Goal: Transaction & Acquisition: Purchase product/service

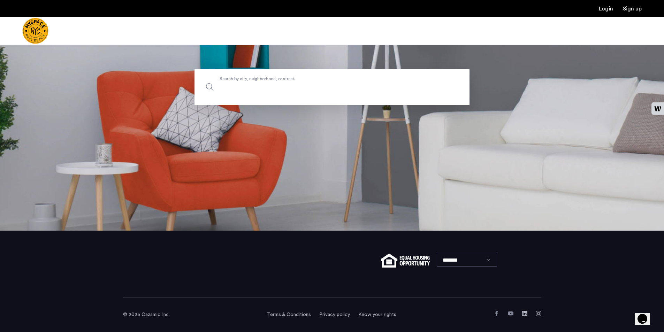
click at [325, 92] on input "Search by city, neighborhood, or street." at bounding box center [331, 87] width 275 height 36
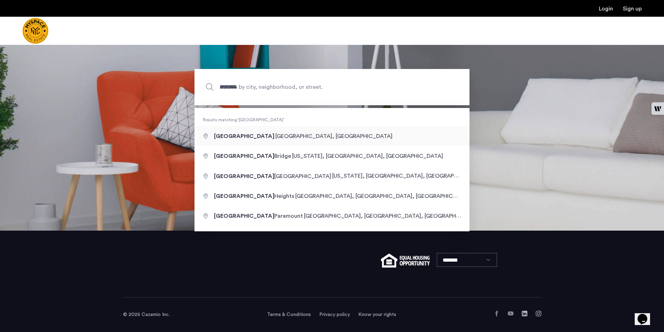
type input "**********"
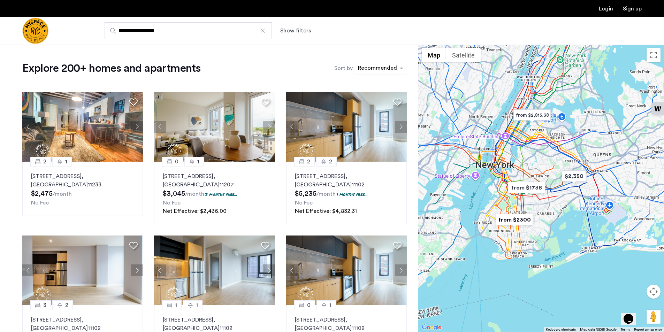
click at [386, 70] on div "sort-apartment" at bounding box center [377, 68] width 41 height 9
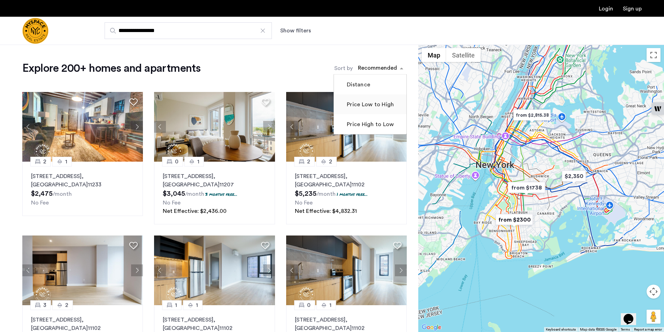
click at [358, 102] on label "Price Low to High" at bounding box center [369, 104] width 48 height 8
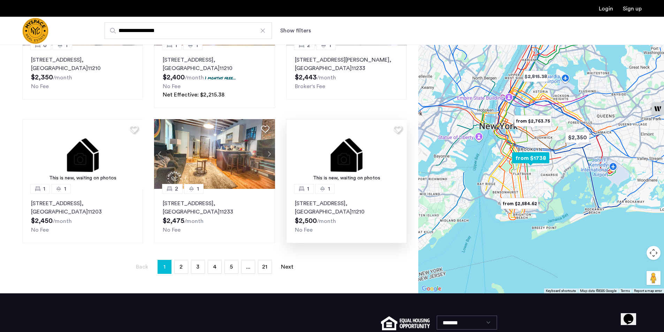
scroll to position [348, 0]
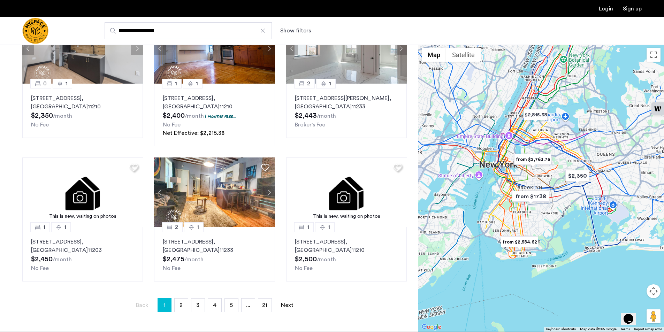
click at [532, 196] on img "from $1738" at bounding box center [530, 197] width 43 height 16
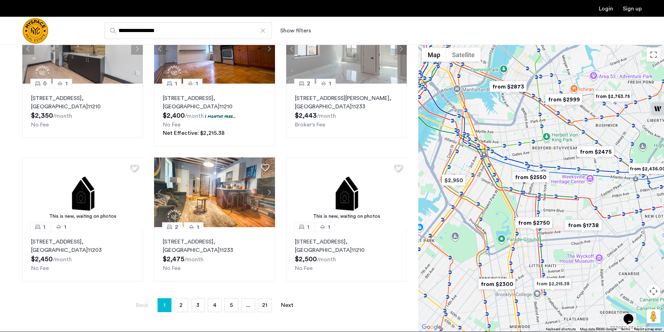
drag, startPoint x: 461, startPoint y: 165, endPoint x: 481, endPoint y: 210, distance: 49.3
click at [481, 210] on div "To navigate, press the arrow keys." at bounding box center [541, 187] width 246 height 287
click at [547, 224] on img "from $2750" at bounding box center [533, 223] width 43 height 16
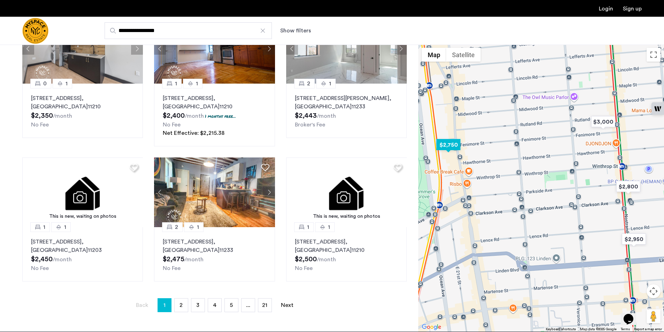
click at [442, 146] on img "$2,750" at bounding box center [448, 145] width 30 height 16
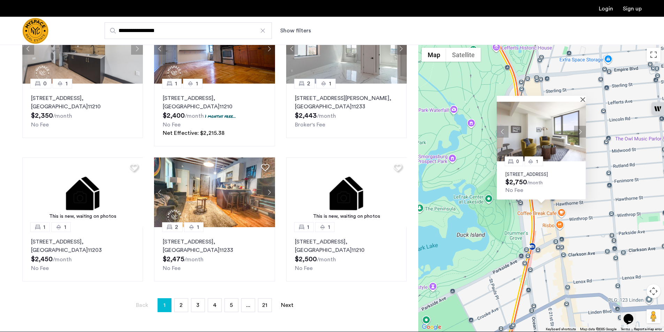
click at [529, 138] on img at bounding box center [541, 132] width 89 height 60
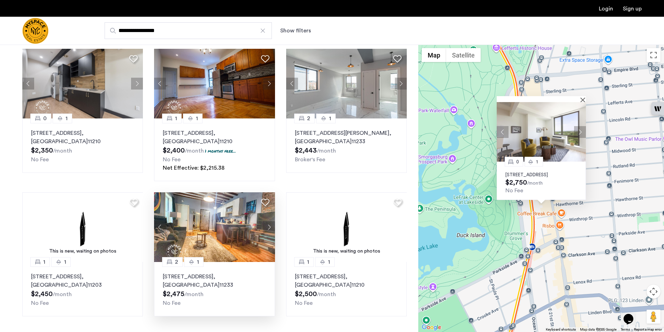
click at [209, 238] on img at bounding box center [214, 227] width 121 height 70
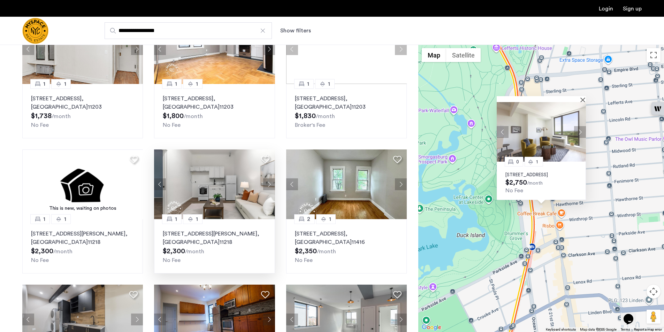
scroll to position [0, 0]
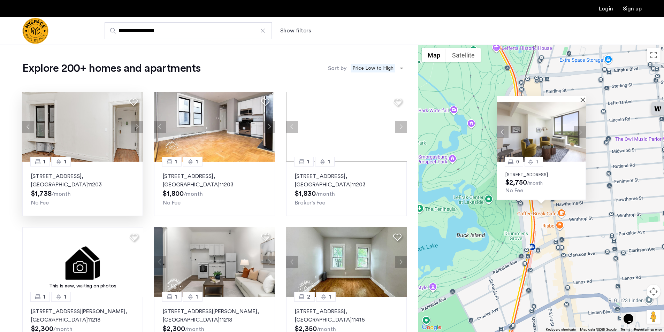
click at [101, 152] on img at bounding box center [82, 127] width 121 height 70
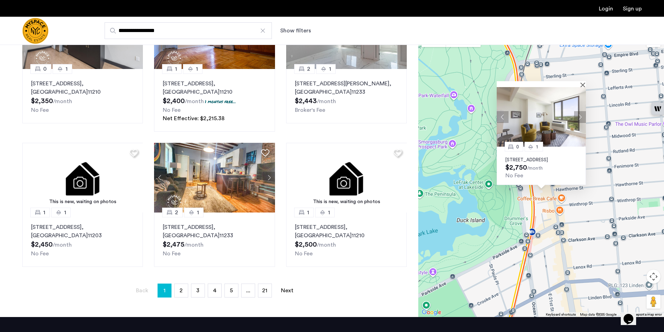
scroll to position [418, 0]
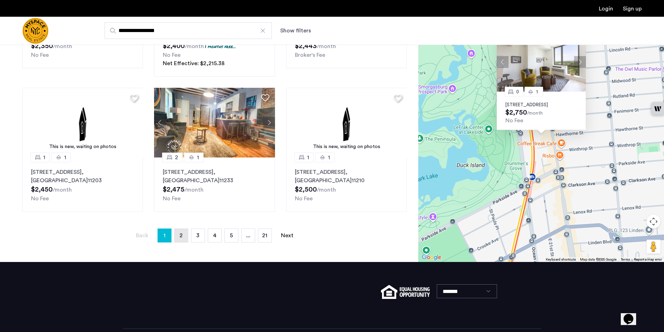
click at [183, 239] on link "page 2" at bounding box center [181, 235] width 13 height 13
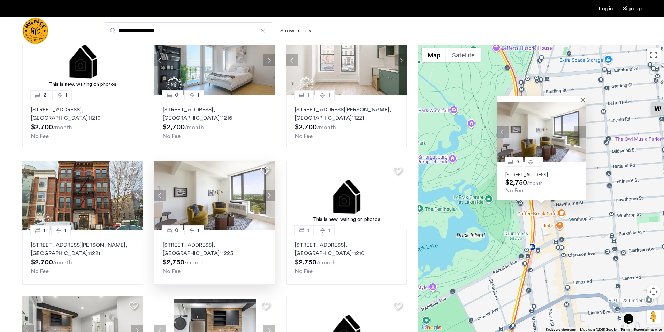
scroll to position [209, 0]
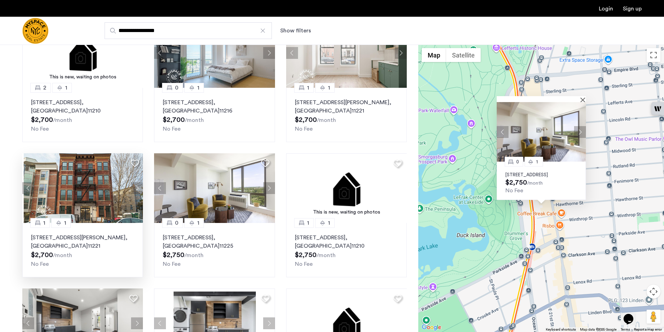
click at [84, 199] on img at bounding box center [84, 188] width 121 height 70
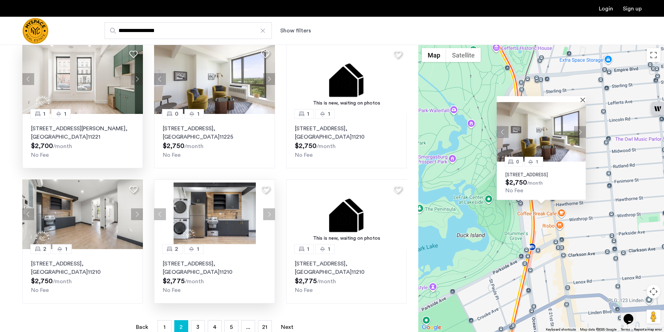
scroll to position [348, 0]
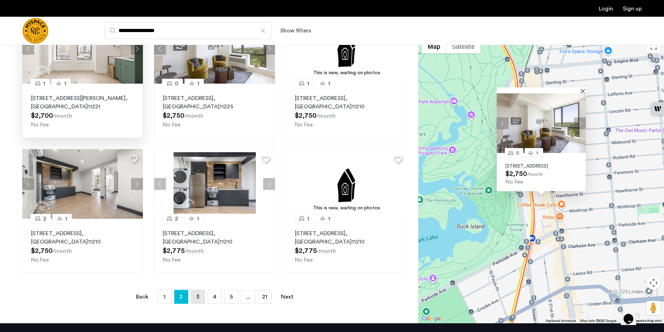
click at [195, 299] on link "page 3" at bounding box center [197, 296] width 13 height 13
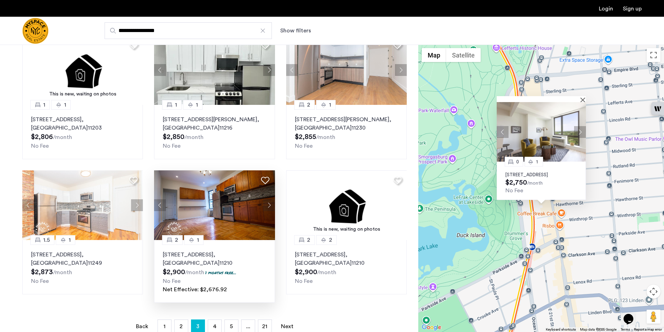
scroll to position [383, 0]
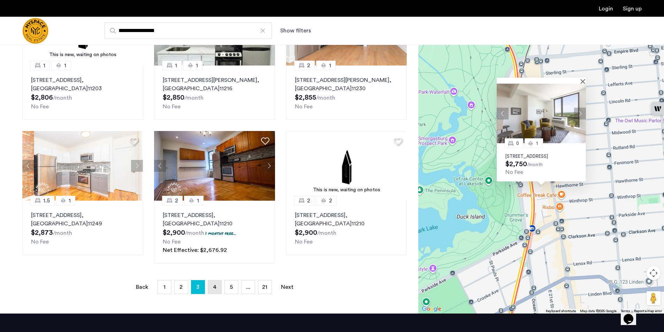
click at [214, 289] on span "4" at bounding box center [214, 287] width 3 height 6
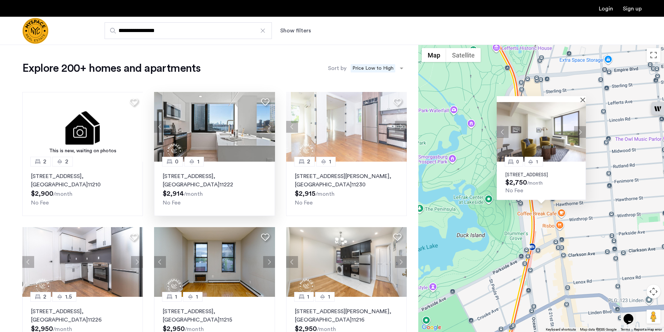
click at [225, 193] on div "77 Commercial Street, Unit 102S, Brooklyn , NY 11222 $2,914 /month No Fee" at bounding box center [214, 189] width 103 height 35
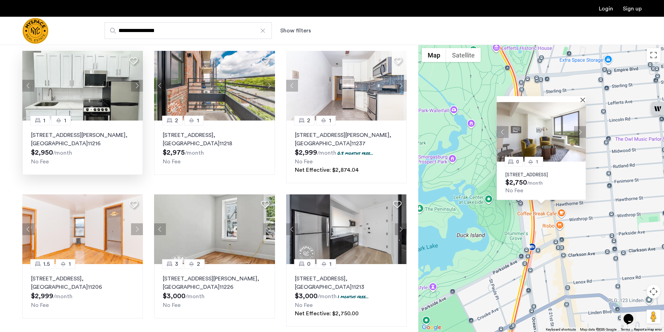
scroll to position [314, 0]
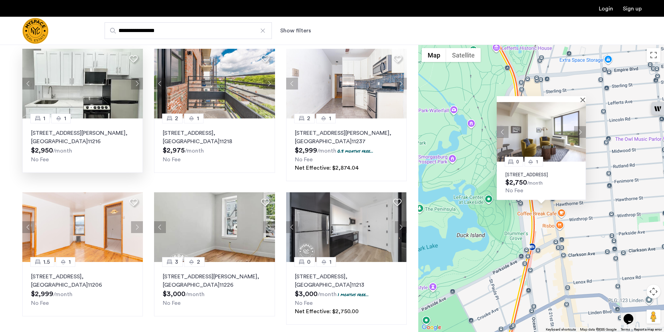
click at [91, 152] on div "24 Rogers Ave, Unit 4C, Brooklyn , NY 11216 $2,950 /month No Fee" at bounding box center [82, 146] width 103 height 35
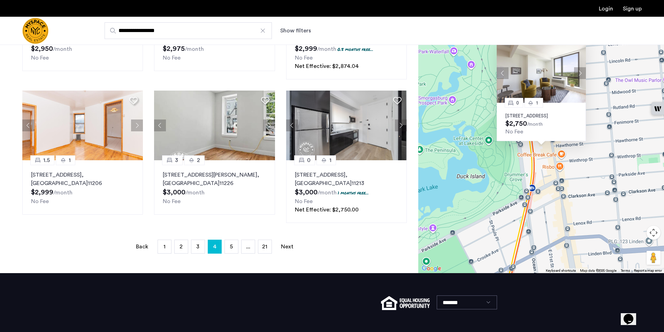
scroll to position [418, 0]
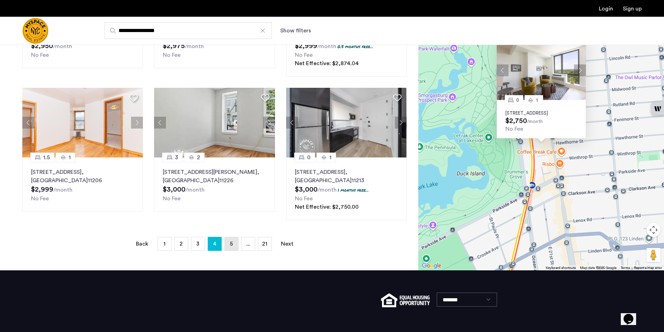
click at [232, 245] on span "5" at bounding box center [231, 244] width 3 height 6
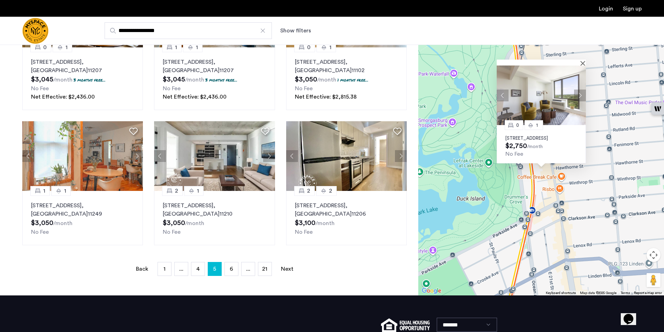
scroll to position [453, 0]
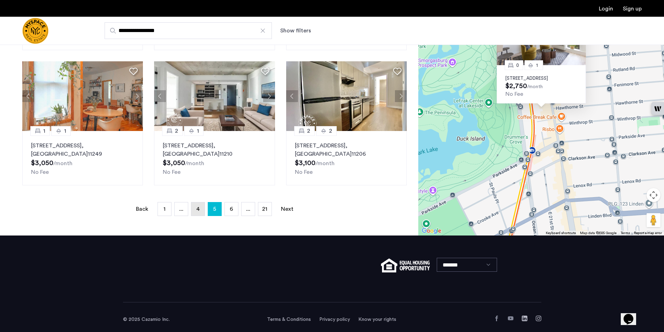
click at [198, 209] on span "4" at bounding box center [197, 209] width 3 height 6
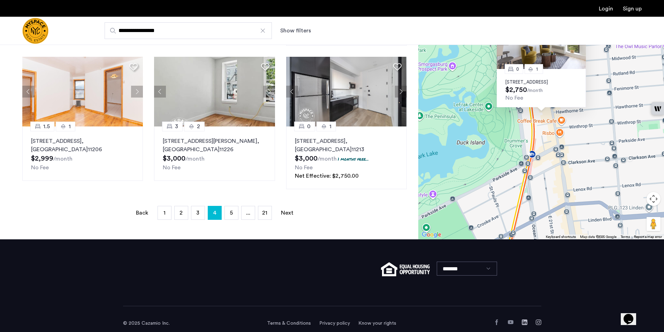
scroll to position [458, 0]
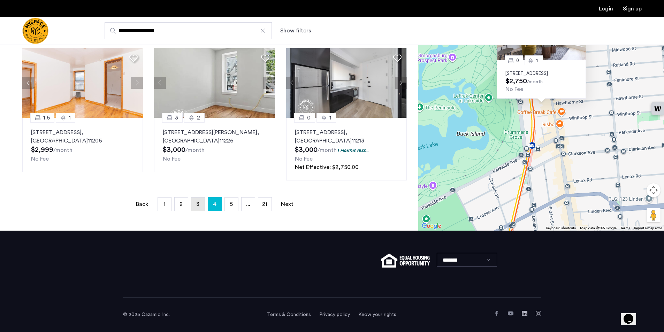
click at [191, 206] on link "page 3" at bounding box center [197, 204] width 13 height 13
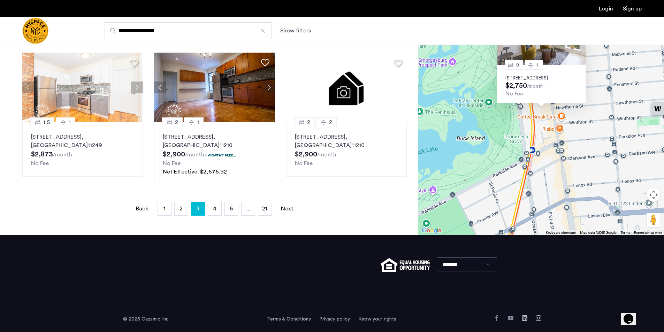
scroll to position [466, 0]
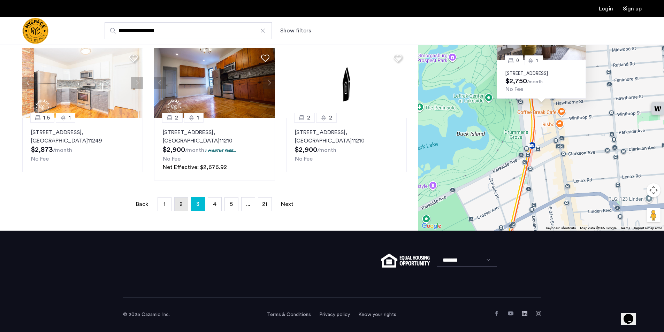
click at [178, 209] on link "page 2" at bounding box center [181, 204] width 13 height 13
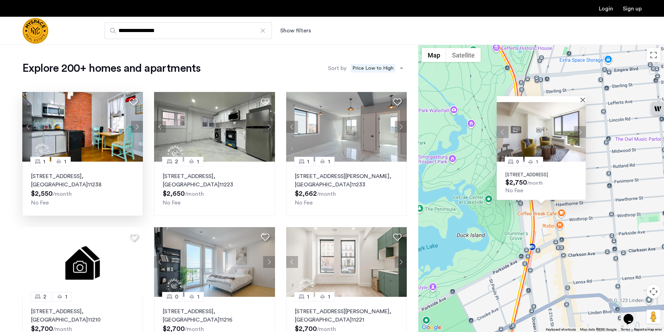
click at [100, 182] on p "728 Franklin Ave, Unit 4B, Brooklyn , NY 11238" at bounding box center [82, 180] width 103 height 17
click at [29, 30] on img "Cazamio Logo" at bounding box center [35, 31] width 26 height 26
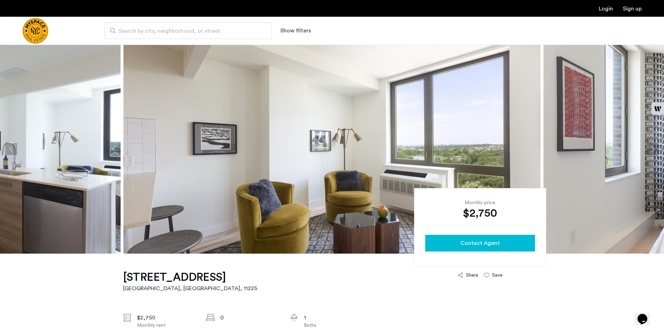
click at [497, 245] on span "Contact Agent" at bounding box center [479, 243] width 39 height 8
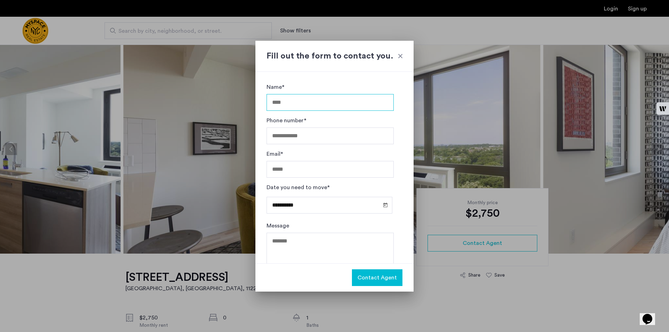
click at [300, 105] on input "Name*" at bounding box center [330, 102] width 127 height 17
type input "******"
type input "**********"
click at [303, 171] on input "Email*" at bounding box center [330, 169] width 127 height 17
type input "**********"
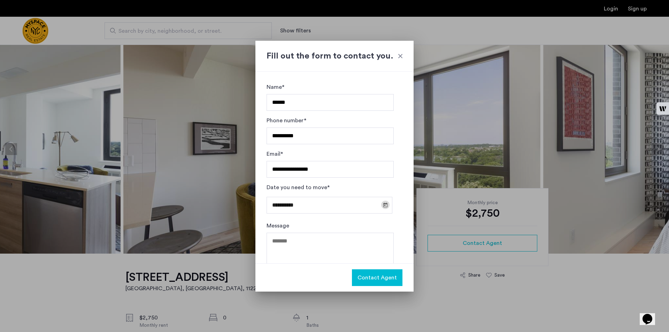
click at [381, 205] on span "Open calendar" at bounding box center [385, 205] width 17 height 17
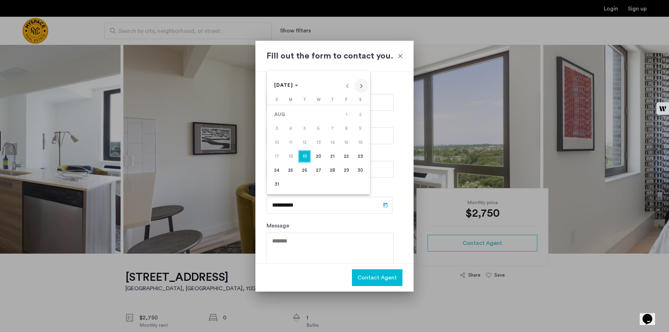
click at [360, 89] on span "Next month" at bounding box center [361, 86] width 14 height 14
click at [292, 125] on span "1" at bounding box center [290, 128] width 13 height 13
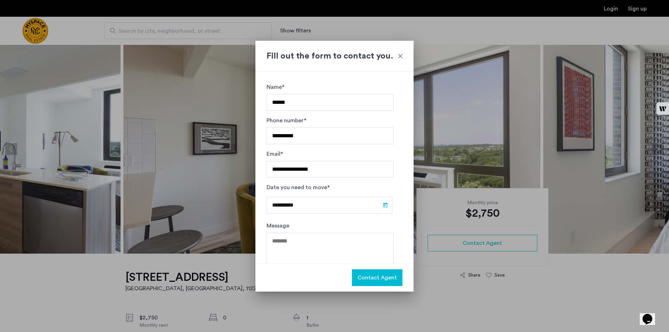
type input "**********"
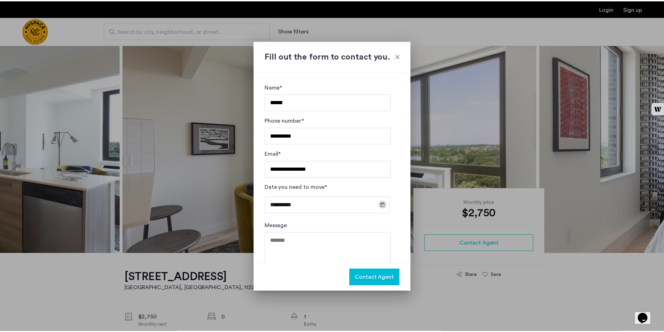
scroll to position [19, 0]
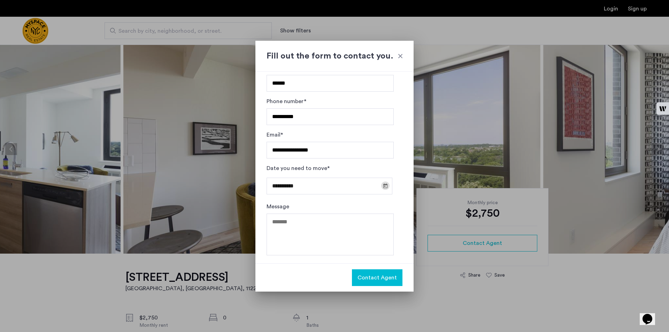
click at [375, 279] on span "Contact Agent" at bounding box center [377, 278] width 39 height 8
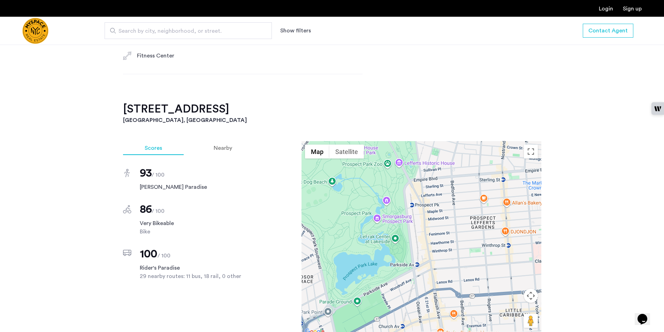
scroll to position [453, 0]
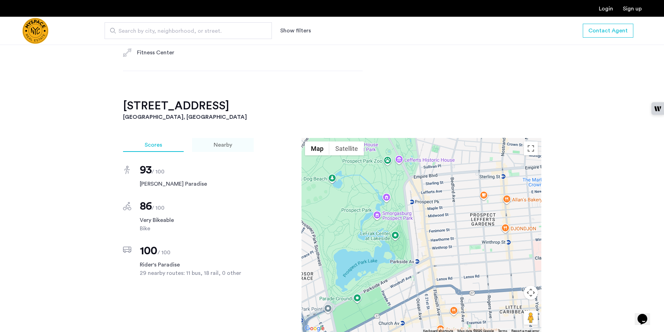
click at [225, 139] on div "Nearby" at bounding box center [223, 145] width 62 height 14
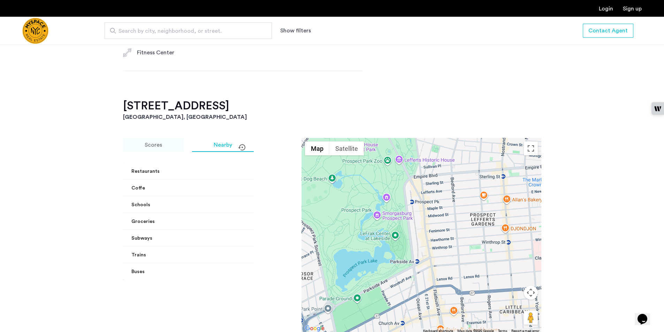
click at [168, 148] on div "Scores" at bounding box center [153, 145] width 61 height 14
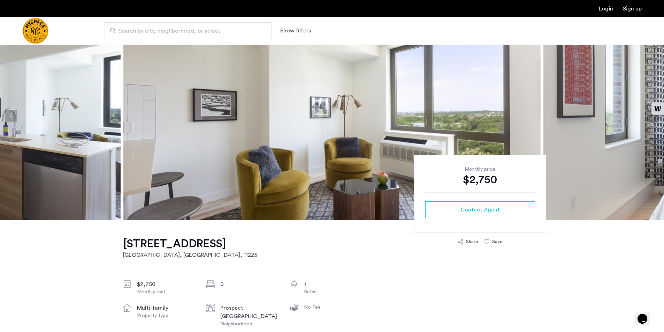
scroll to position [0, 0]
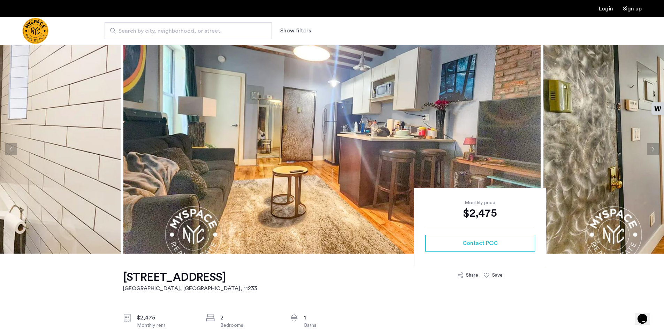
click at [653, 148] on button "Next apartment" at bounding box center [653, 149] width 12 height 12
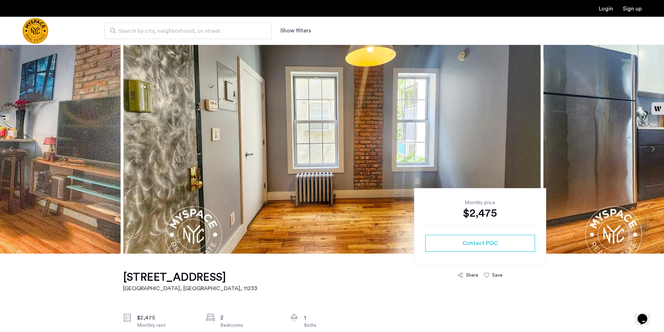
click at [653, 148] on button "Next apartment" at bounding box center [653, 149] width 12 height 12
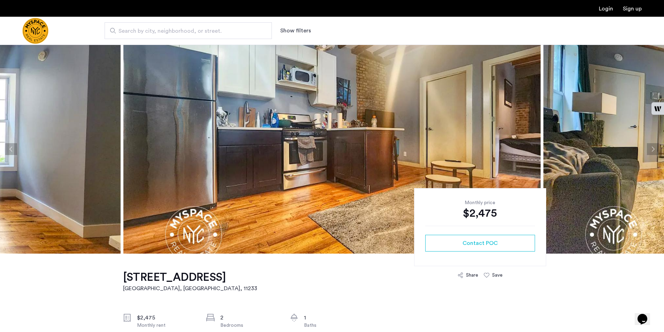
click at [653, 148] on button "Next apartment" at bounding box center [653, 149] width 12 height 12
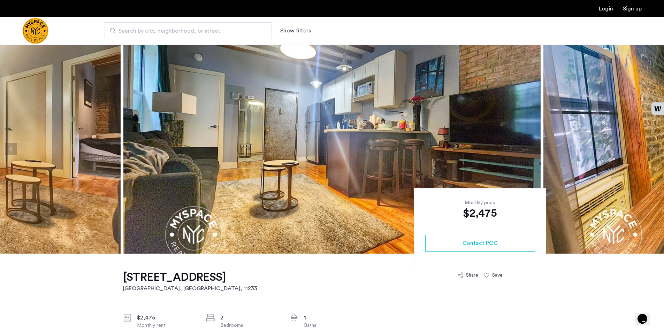
click at [653, 148] on button "Next apartment" at bounding box center [653, 149] width 12 height 12
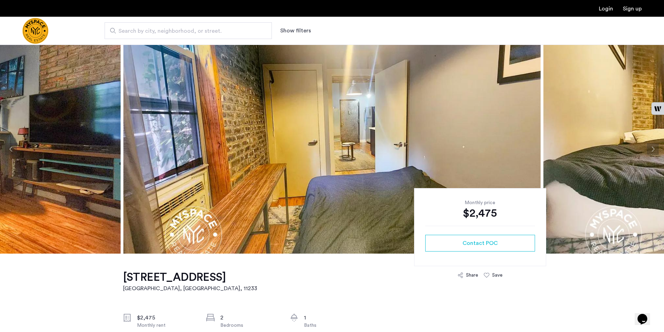
click at [653, 148] on button "Next apartment" at bounding box center [653, 149] width 12 height 12
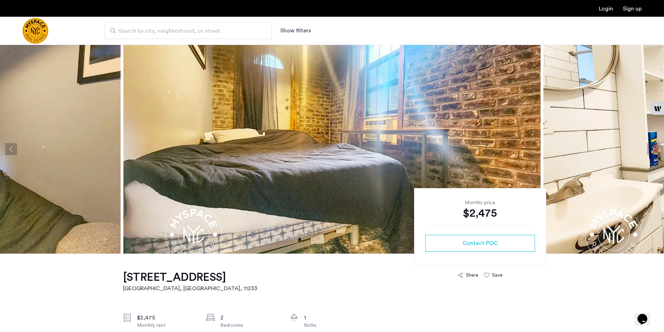
click at [653, 148] on button "Next apartment" at bounding box center [653, 149] width 12 height 12
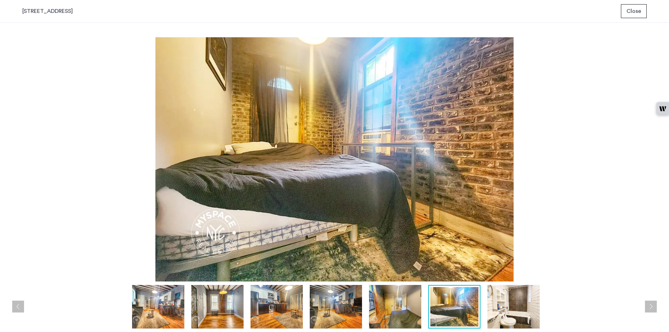
click at [641, 13] on button "Close" at bounding box center [634, 11] width 26 height 14
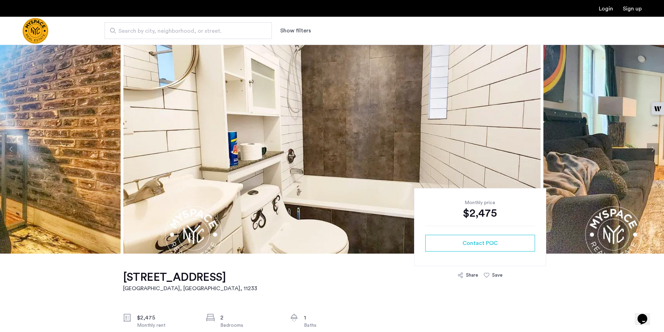
click at [231, 31] on span "Search by city, neighborhood, or street." at bounding box center [185, 31] width 134 height 8
click at [231, 31] on input "Search by city, neighborhood, or street." at bounding box center [188, 30] width 167 height 17
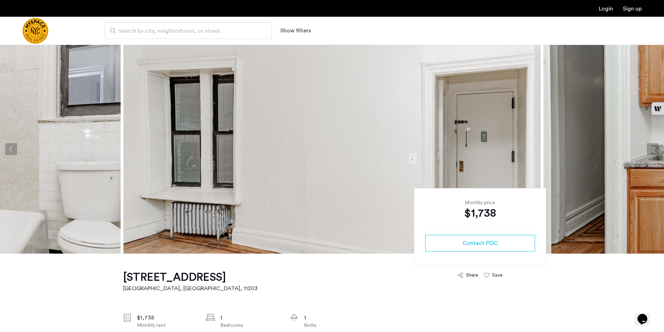
click at [652, 146] on button "Next apartment" at bounding box center [653, 149] width 12 height 12
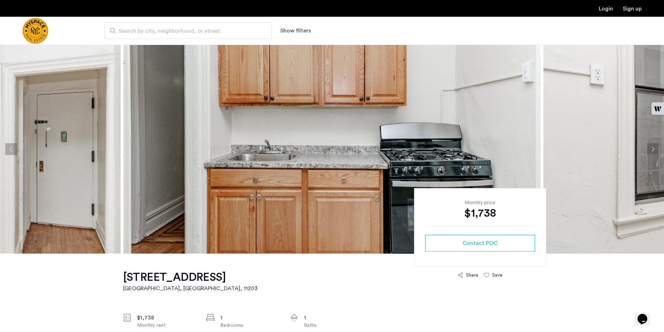
click at [651, 145] on button "Next apartment" at bounding box center [653, 149] width 12 height 12
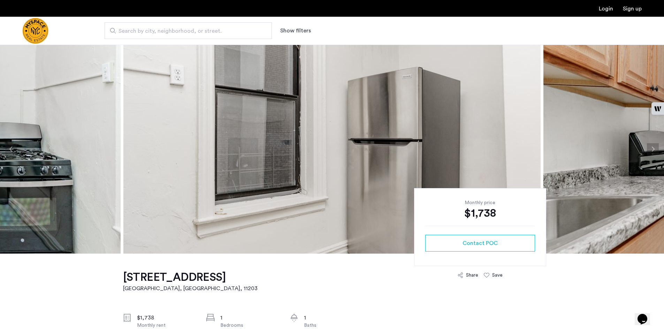
click at [651, 145] on button "Next apartment" at bounding box center [653, 149] width 12 height 12
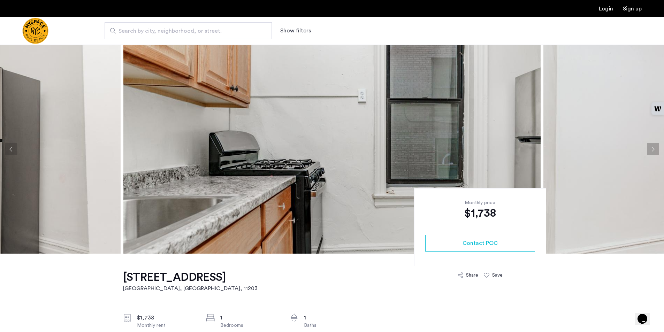
click at [651, 145] on button "Next apartment" at bounding box center [653, 149] width 12 height 12
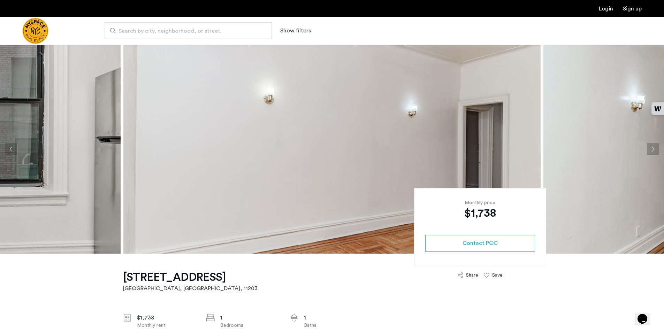
click at [651, 145] on button "Next apartment" at bounding box center [653, 149] width 12 height 12
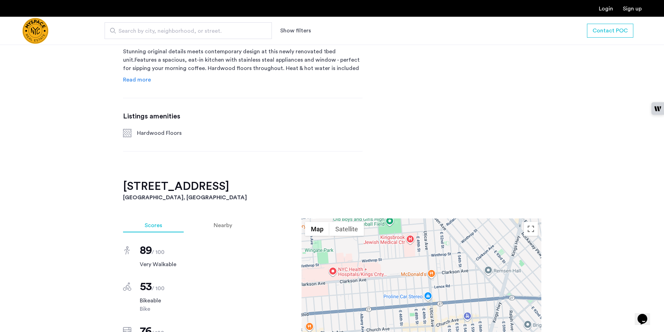
scroll to position [391, 0]
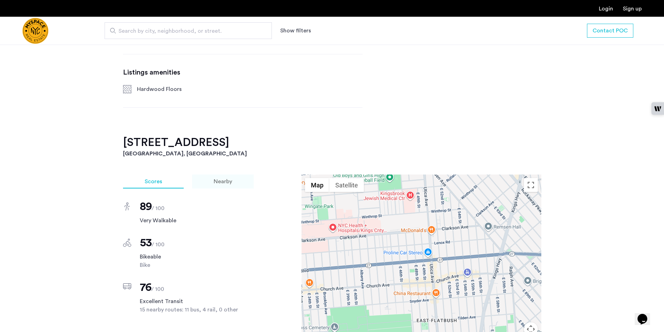
click at [230, 182] on span "Nearby" at bounding box center [223, 182] width 18 height 6
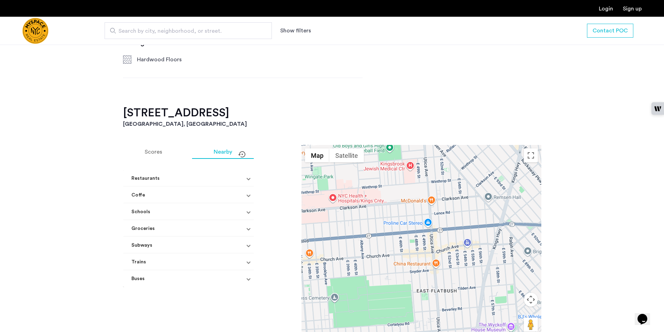
scroll to position [496, 0]
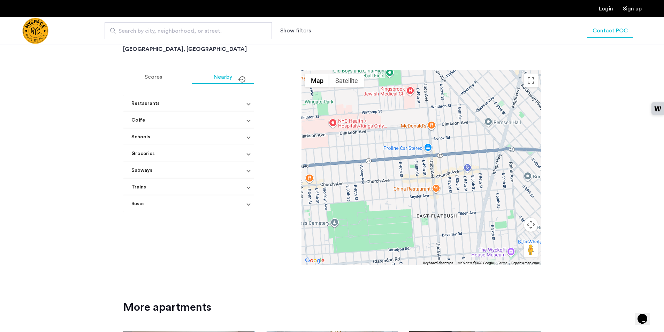
click at [244, 182] on mat-expansion-panel-header "Trains" at bounding box center [190, 187] width 135 height 17
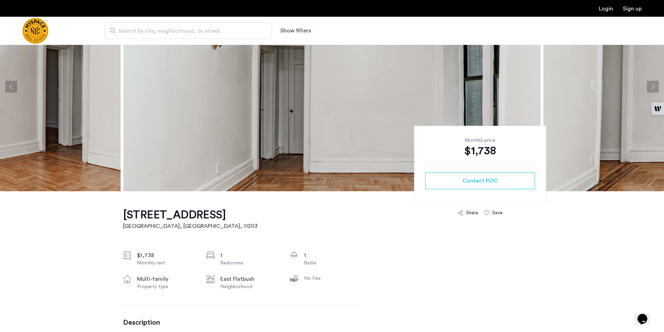
scroll to position [0, 0]
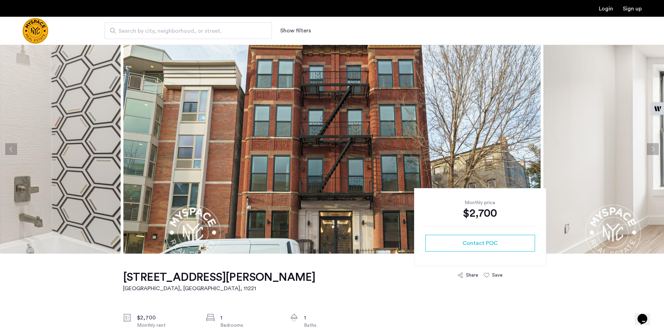
click at [651, 147] on button "Next apartment" at bounding box center [653, 149] width 12 height 12
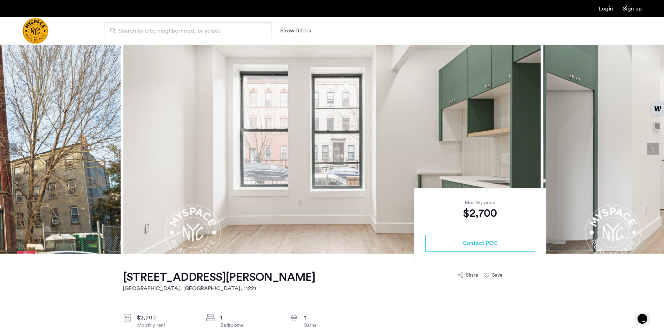
click at [651, 147] on button "Next apartment" at bounding box center [653, 149] width 12 height 12
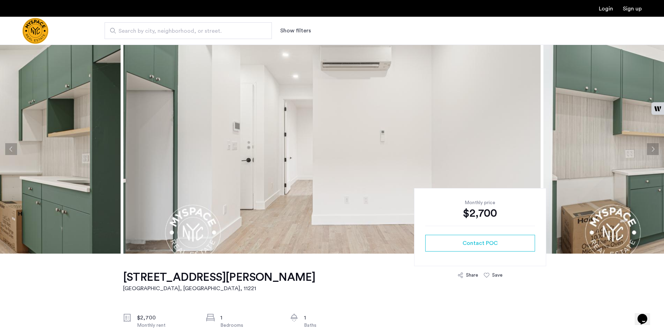
click at [651, 147] on button "Next apartment" at bounding box center [653, 149] width 12 height 12
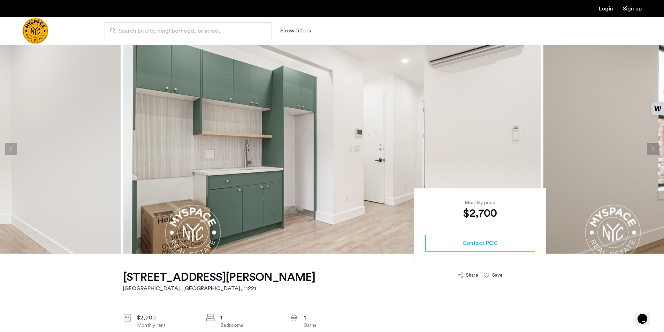
click at [651, 147] on button "Next apartment" at bounding box center [653, 149] width 12 height 12
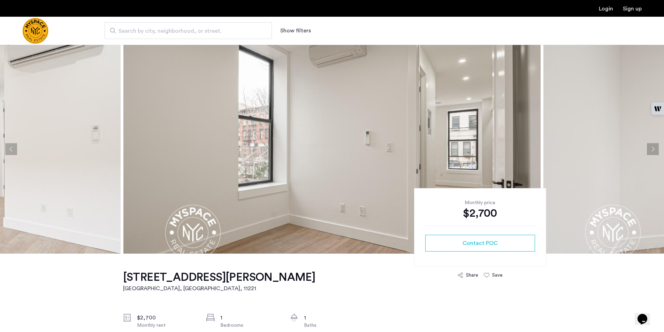
click at [651, 147] on button "Next apartment" at bounding box center [653, 149] width 12 height 12
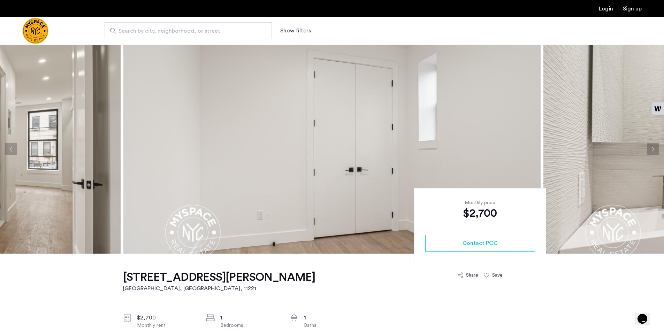
click at [651, 147] on button "Next apartment" at bounding box center [653, 149] width 12 height 12
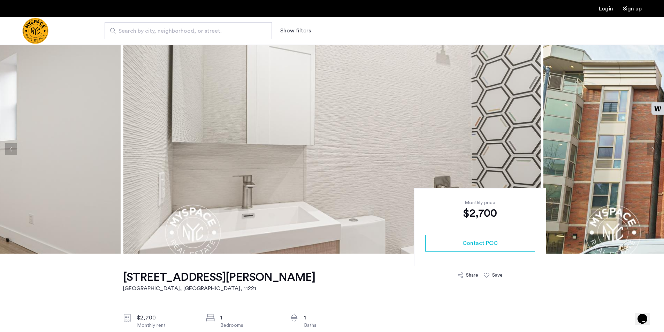
click at [651, 147] on button "Next apartment" at bounding box center [653, 149] width 12 height 12
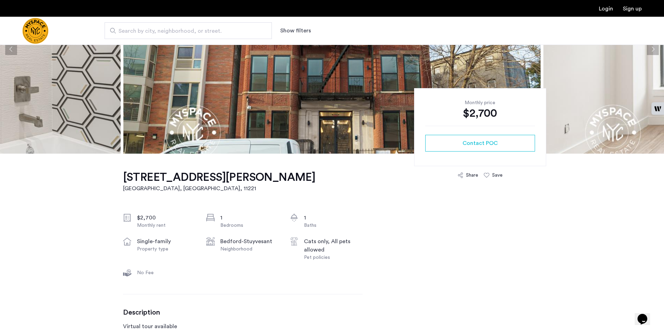
scroll to position [105, 0]
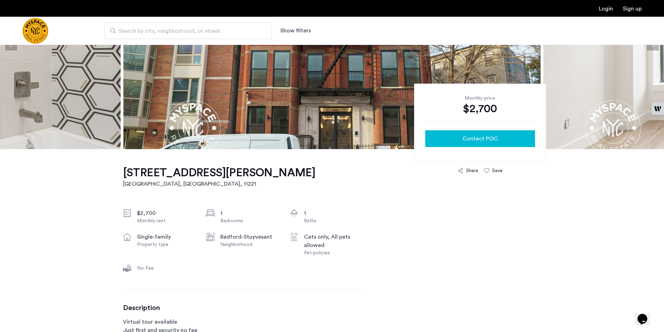
click at [488, 145] on button "Contact POC" at bounding box center [480, 138] width 110 height 17
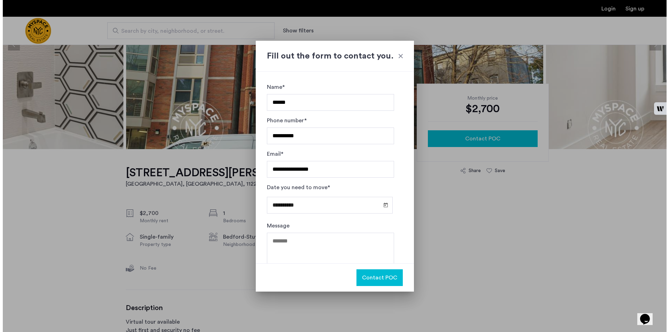
scroll to position [0, 0]
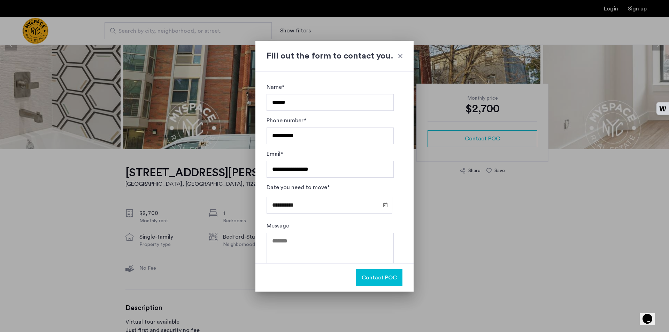
click at [381, 277] on span "Contact POC" at bounding box center [379, 278] width 35 height 8
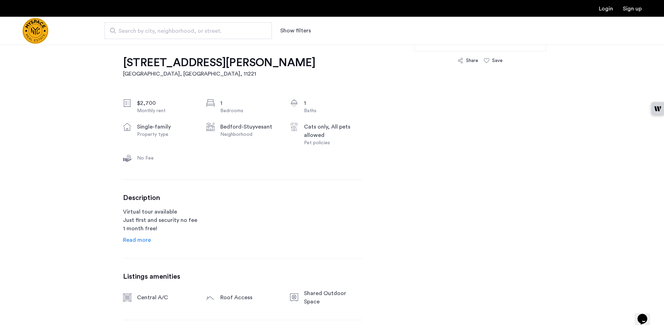
scroll to position [209, 0]
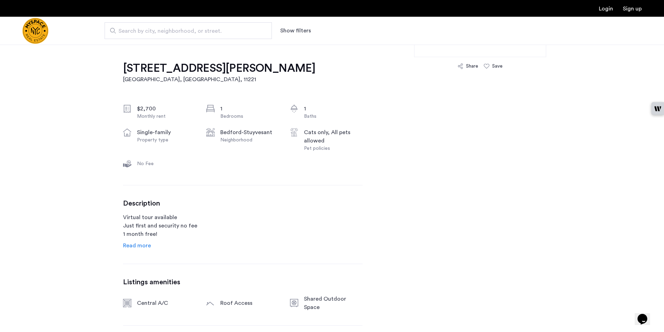
click at [148, 244] on span "Read more" at bounding box center [137, 246] width 28 height 6
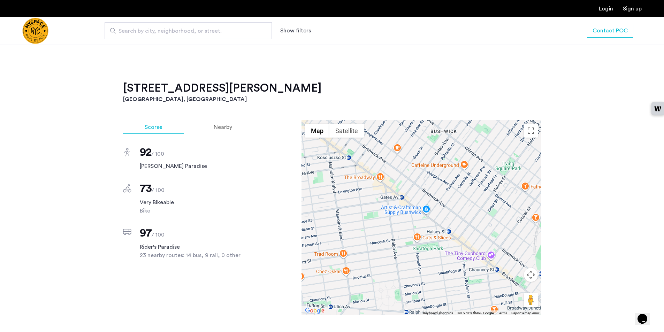
scroll to position [732, 0]
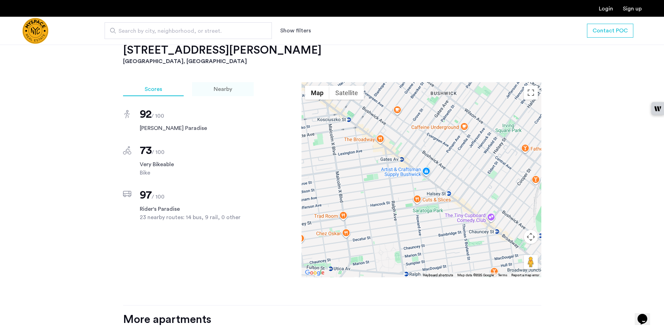
click at [231, 86] on span "Nearby" at bounding box center [223, 89] width 18 height 6
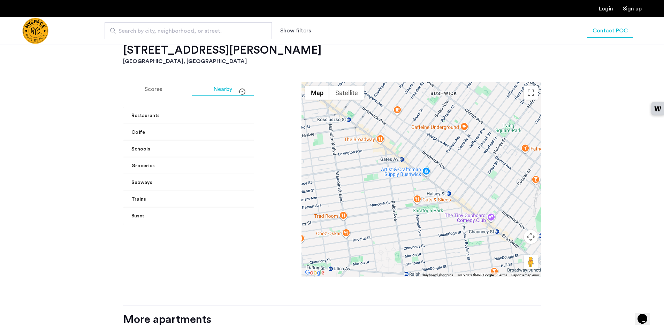
click at [261, 196] on span at bounding box center [262, 199] width 3 height 7
click at [242, 197] on mat-expansion-panel-header "Trains" at bounding box center [197, 208] width 149 height 22
click at [244, 174] on mat-expansion-panel-header "Subways" at bounding box center [197, 182] width 149 height 17
click at [245, 157] on mat-expansion-panel-header "Groceries" at bounding box center [197, 165] width 149 height 17
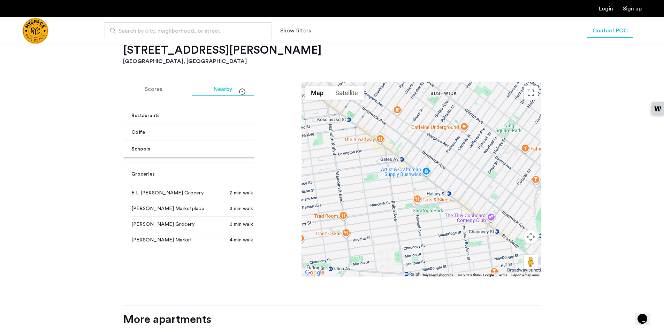
click at [245, 142] on mat-expansion-panel-header "Schools" at bounding box center [197, 149] width 149 height 17
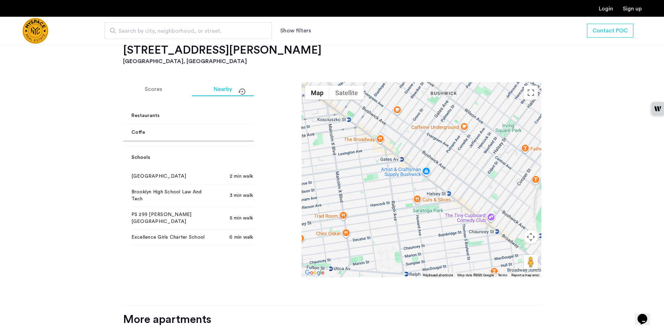
click at [245, 126] on mat-expansion-panel-header "Coffe" at bounding box center [197, 132] width 149 height 17
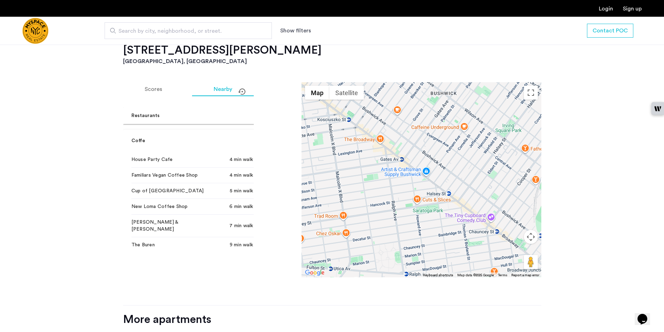
click at [246, 107] on mat-expansion-panel-header "Restaurants" at bounding box center [197, 115] width 149 height 17
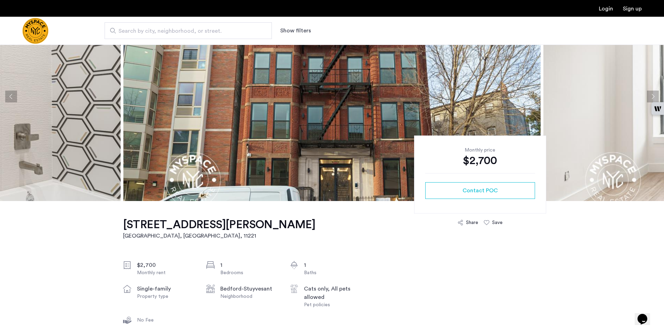
scroll to position [0, 0]
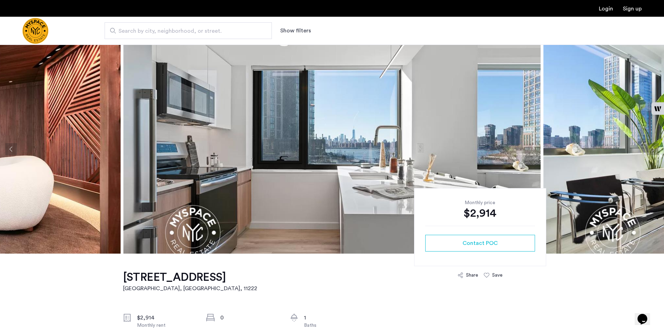
click at [652, 147] on button "Next apartment" at bounding box center [653, 149] width 12 height 12
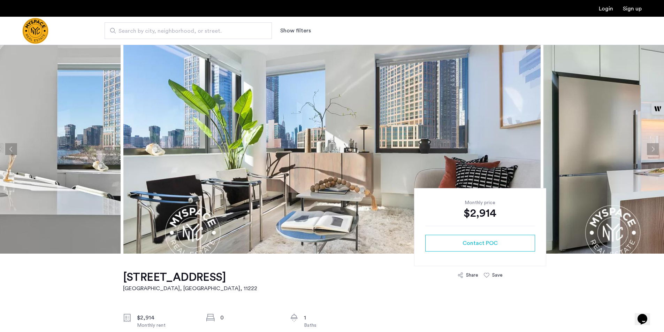
click at [652, 147] on button "Next apartment" at bounding box center [653, 149] width 12 height 12
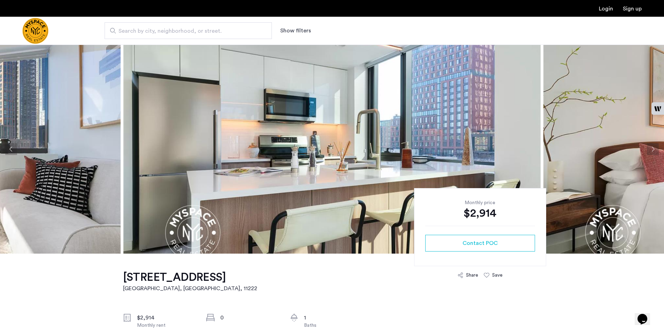
click at [652, 147] on button "Next apartment" at bounding box center [653, 149] width 12 height 12
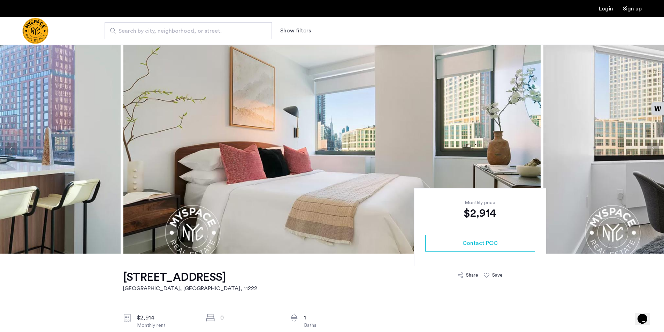
click at [652, 147] on button "Next apartment" at bounding box center [653, 149] width 12 height 12
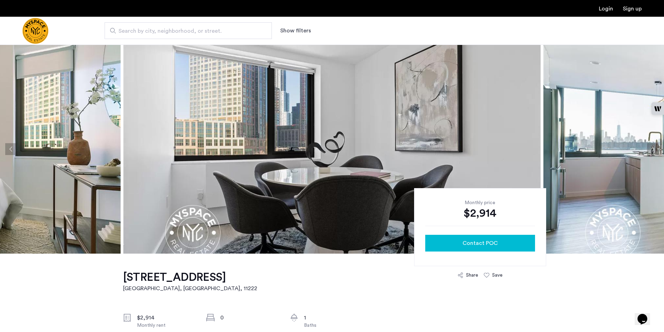
click at [490, 240] on span "Contact POC" at bounding box center [479, 243] width 35 height 8
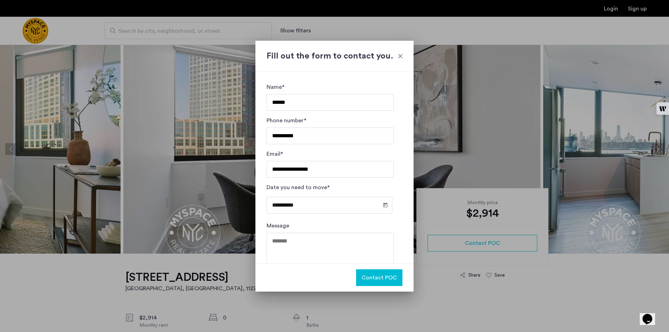
click at [379, 275] on span "Contact POC" at bounding box center [379, 278] width 35 height 8
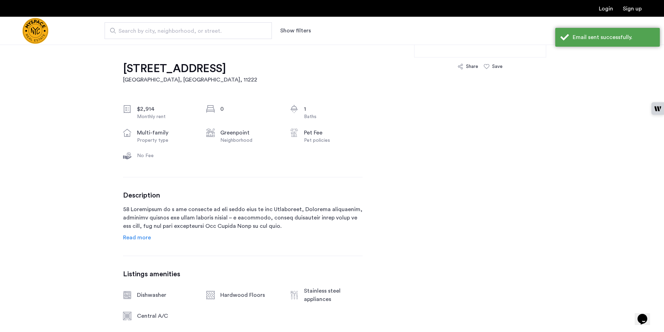
scroll to position [209, 0]
click at [145, 236] on span "Read more" at bounding box center [137, 238] width 28 height 6
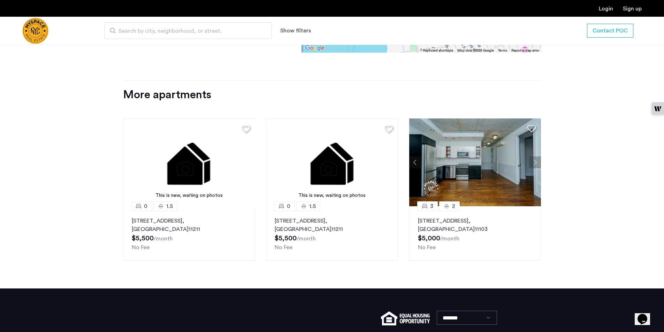
scroll to position [1150, 0]
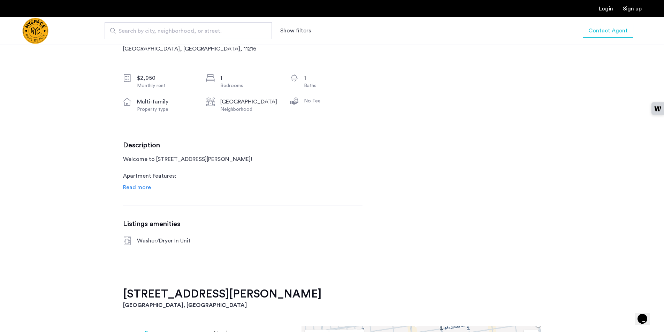
scroll to position [244, 0]
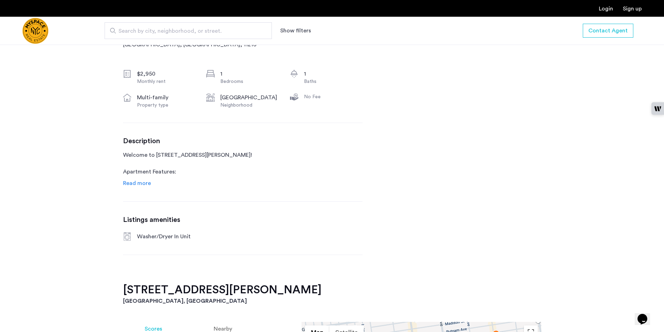
click at [126, 183] on span "Read more" at bounding box center [137, 183] width 28 height 6
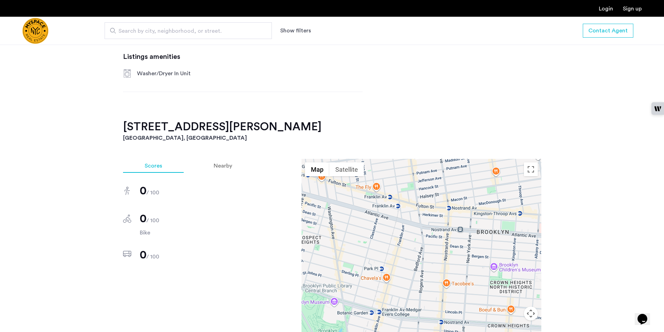
scroll to position [523, 0]
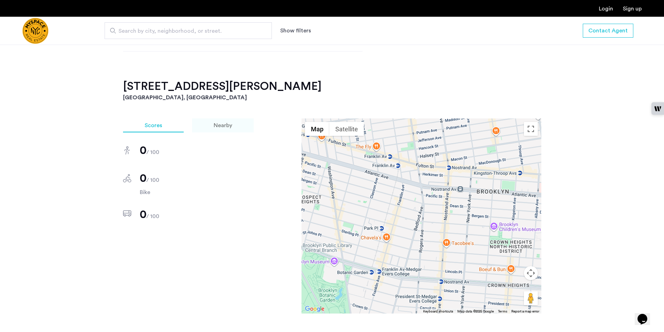
drag, startPoint x: 218, startPoint y: 129, endPoint x: 193, endPoint y: 129, distance: 24.7
click at [218, 129] on div "Nearby" at bounding box center [223, 125] width 62 height 14
click at [152, 128] on span "Scores" at bounding box center [153, 126] width 17 height 6
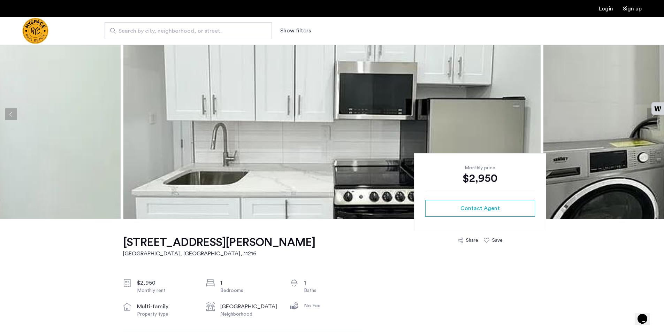
scroll to position [0, 0]
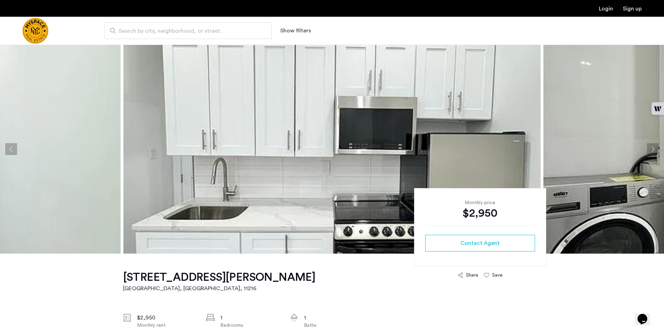
click at [651, 146] on button "Next apartment" at bounding box center [653, 149] width 12 height 12
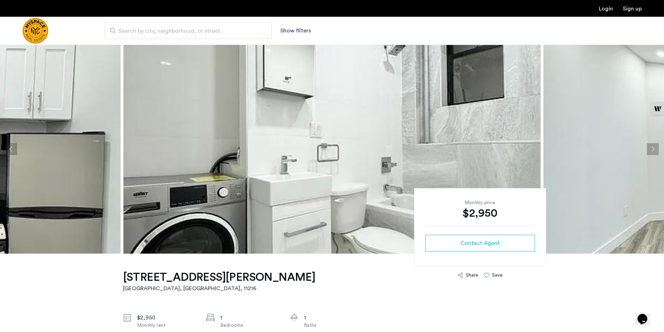
click at [651, 146] on button "Next apartment" at bounding box center [653, 149] width 12 height 12
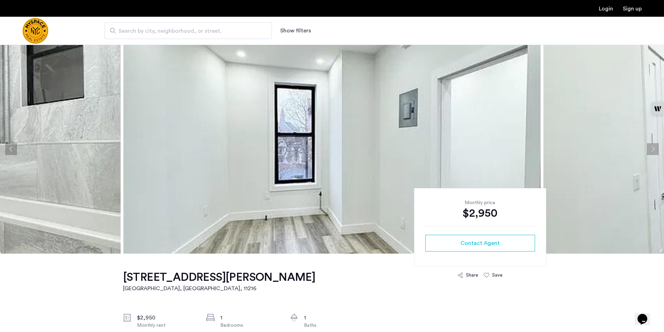
click at [651, 146] on button "Next apartment" at bounding box center [653, 149] width 12 height 12
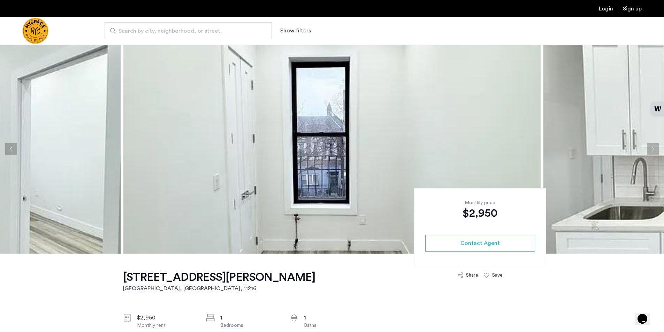
click at [651, 146] on button "Next apartment" at bounding box center [653, 149] width 12 height 12
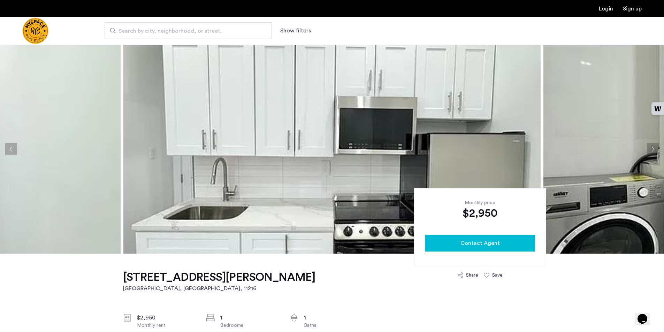
click at [492, 243] on span "Contact Agent" at bounding box center [479, 243] width 39 height 8
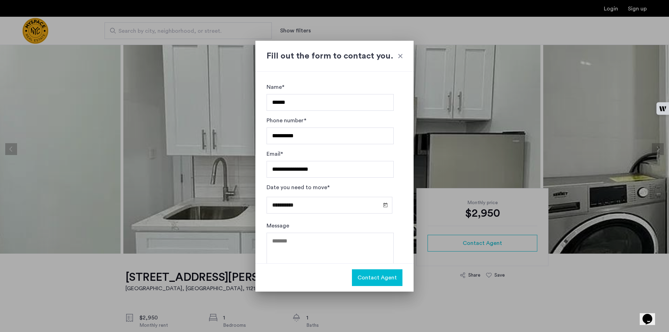
click at [370, 280] on span "Contact Agent" at bounding box center [377, 278] width 39 height 8
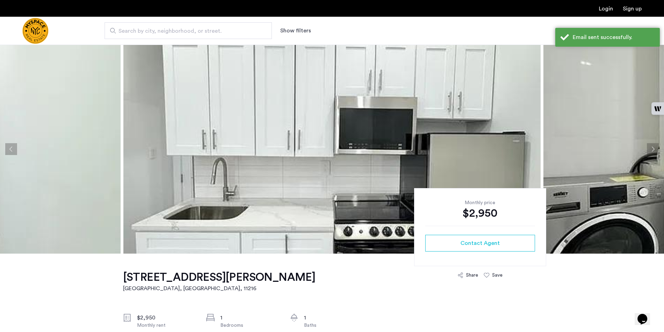
click at [654, 150] on button "Next apartment" at bounding box center [653, 149] width 12 height 12
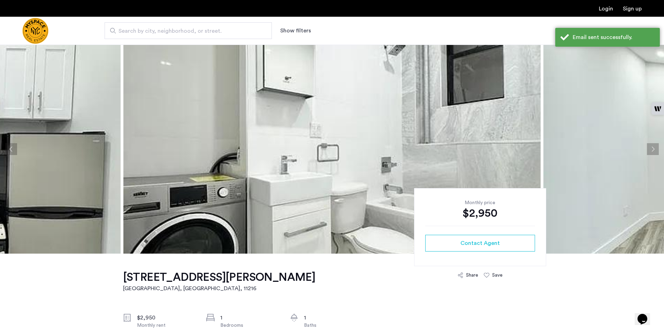
click at [654, 150] on button "Next apartment" at bounding box center [653, 149] width 12 height 12
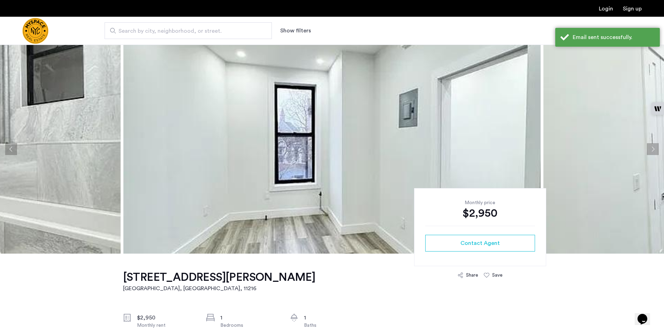
click at [654, 150] on button "Next apartment" at bounding box center [653, 149] width 12 height 12
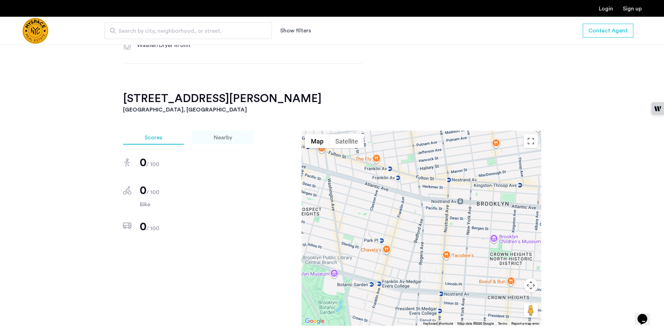
scroll to position [523, 0]
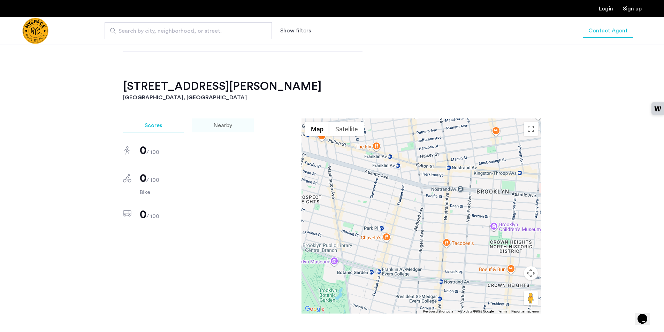
click at [215, 124] on span "Nearby" at bounding box center [223, 126] width 18 height 6
click at [285, 235] on span at bounding box center [286, 235] width 3 height 7
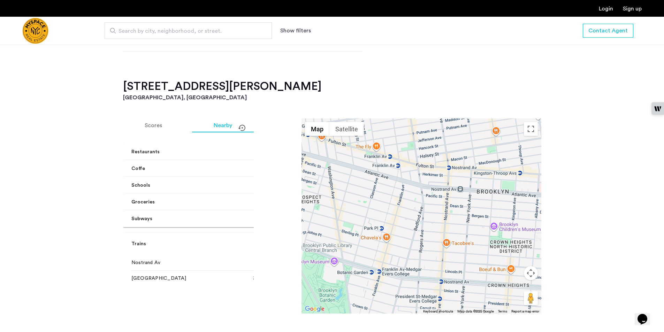
click at [243, 235] on mat-expansion-panel-header "Trains" at bounding box center [210, 244] width 174 height 22
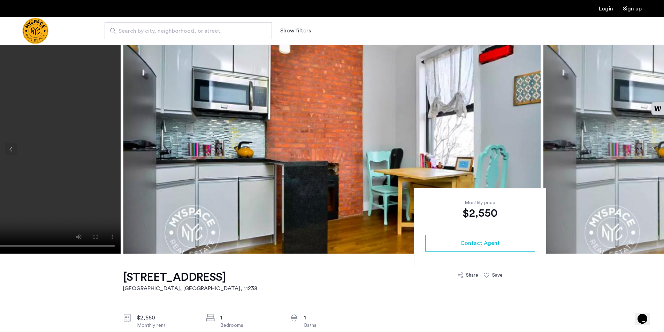
click at [651, 149] on button "Next apartment" at bounding box center [653, 149] width 12 height 12
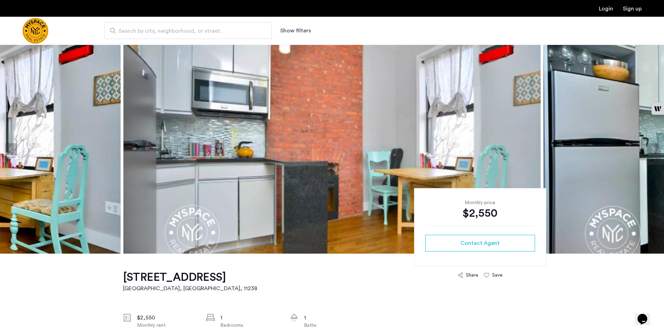
click at [651, 149] on button "Next apartment" at bounding box center [653, 149] width 12 height 12
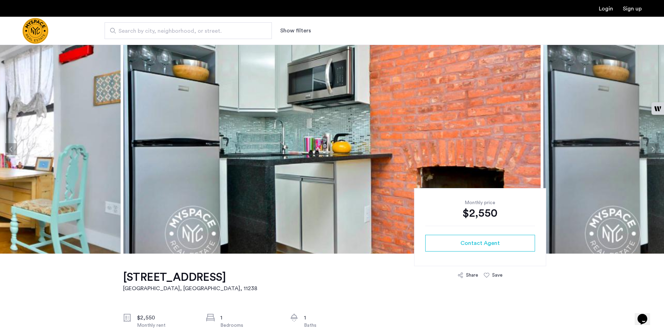
click at [651, 149] on button "Next apartment" at bounding box center [653, 149] width 12 height 12
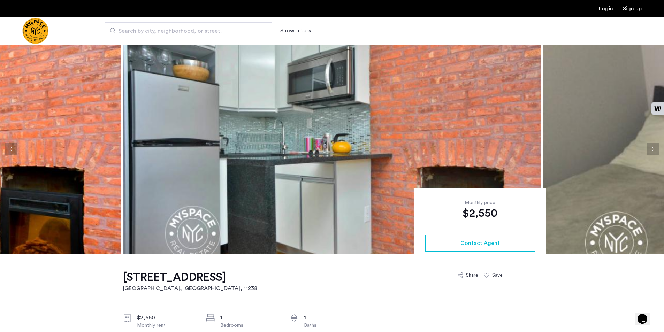
click at [651, 149] on button "Next apartment" at bounding box center [653, 149] width 12 height 12
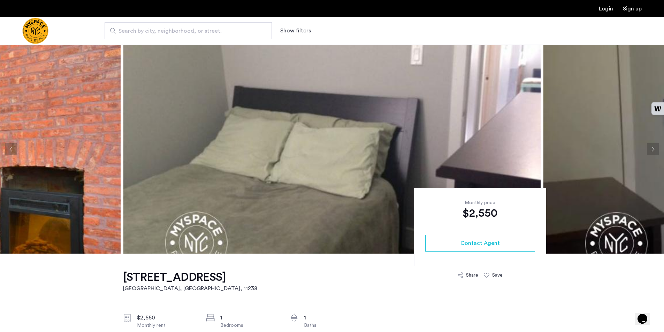
click at [651, 149] on button "Next apartment" at bounding box center [653, 149] width 12 height 12
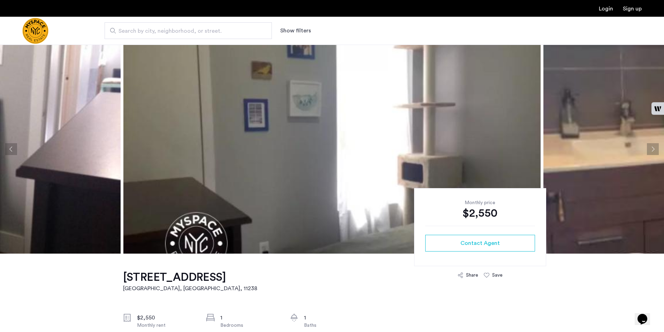
click at [651, 149] on button "Next apartment" at bounding box center [653, 149] width 12 height 12
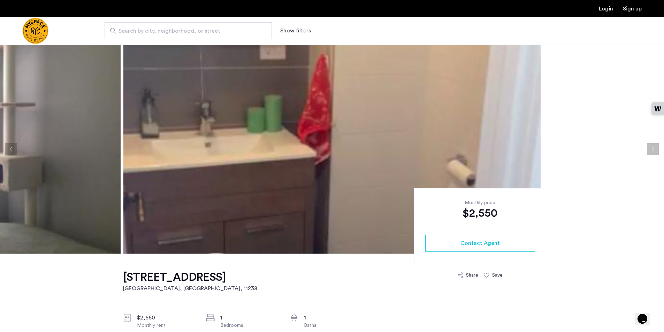
click at [651, 149] on button "Next apartment" at bounding box center [653, 149] width 12 height 12
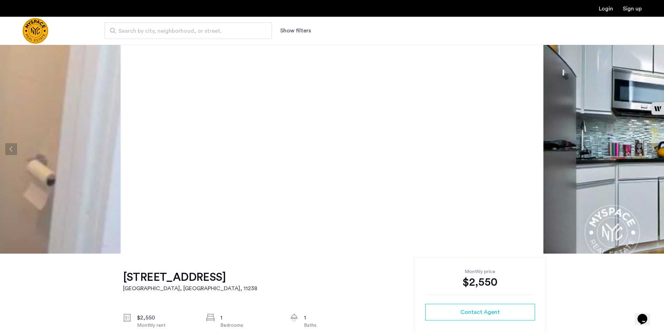
click at [651, 149] on button "Next apartment" at bounding box center [653, 149] width 12 height 12
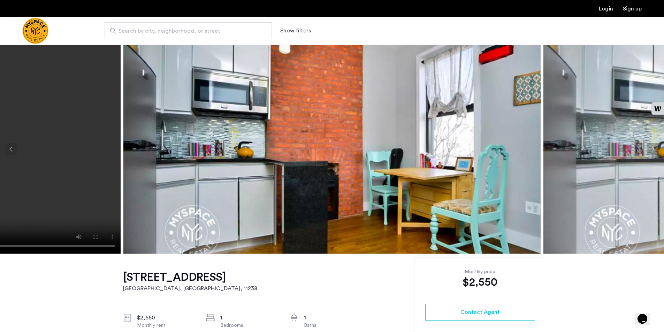
click at [651, 149] on button "Next apartment" at bounding box center [653, 149] width 12 height 12
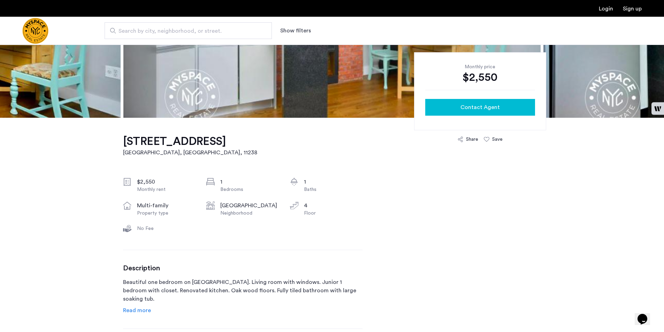
scroll to position [70, 0]
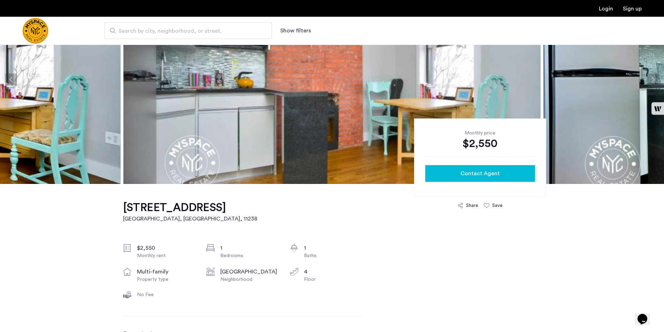
click at [486, 175] on span "Contact Agent" at bounding box center [479, 173] width 39 height 8
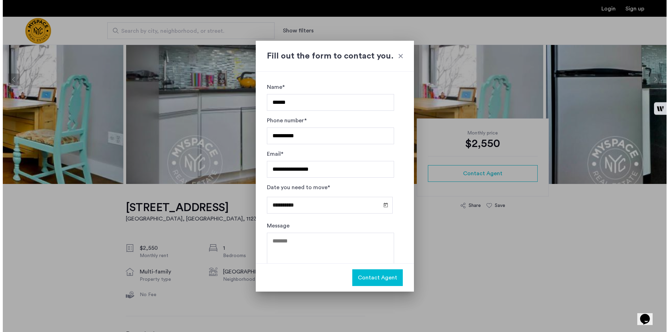
scroll to position [0, 0]
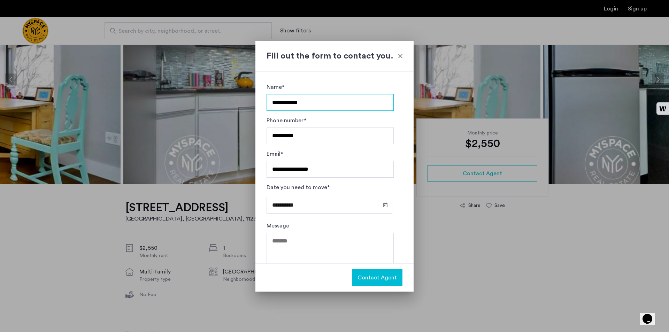
type input "**********"
click at [372, 276] on span "Contact Agent" at bounding box center [377, 278] width 39 height 8
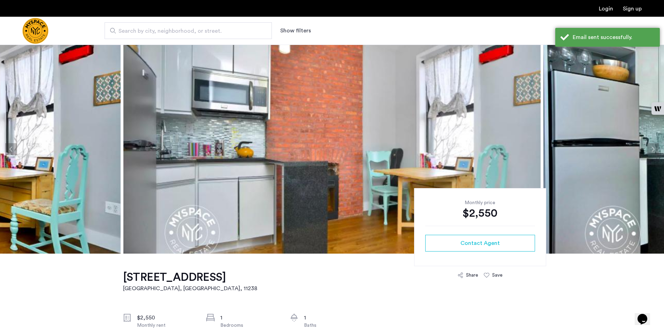
click at [208, 33] on span "Search by city, neighborhood, or street." at bounding box center [185, 31] width 134 height 8
click at [208, 33] on input "Search by city, neighborhood, or street." at bounding box center [188, 30] width 167 height 17
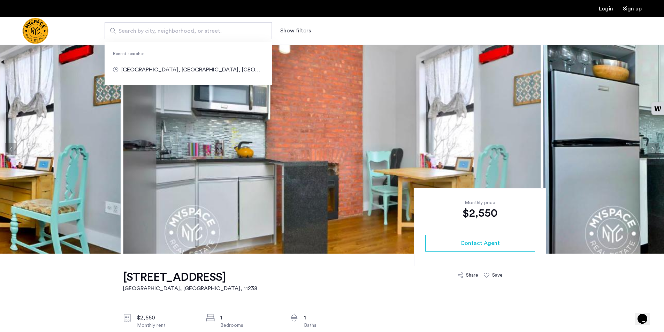
click at [203, 36] on input "Search by city, neighborhood, or street." at bounding box center [188, 30] width 167 height 17
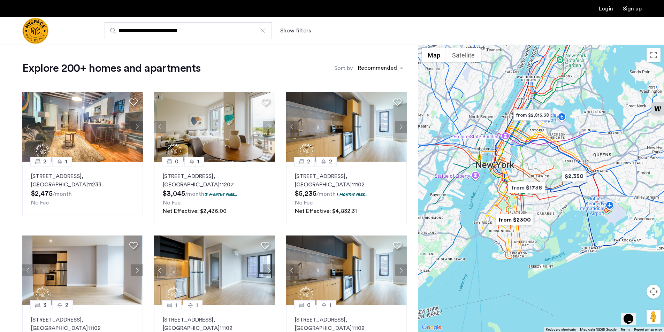
click at [146, 30] on input "**********" at bounding box center [188, 30] width 167 height 17
type input "**********"
click at [290, 33] on button "Show filters" at bounding box center [295, 30] width 31 height 8
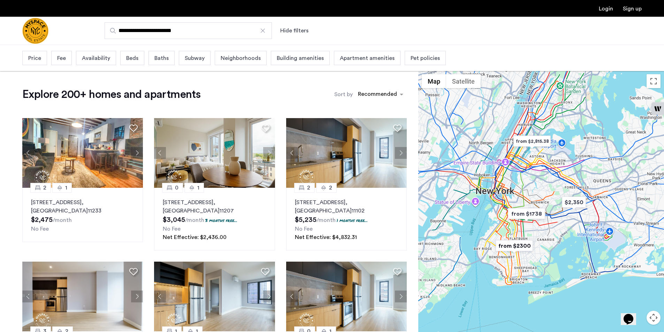
click at [214, 34] on input "**********" at bounding box center [188, 30] width 167 height 17
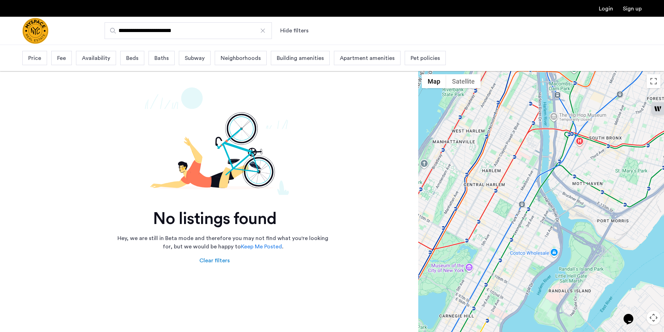
drag, startPoint x: 575, startPoint y: 224, endPoint x: 459, endPoint y: 154, distance: 134.9
click at [468, 158] on div at bounding box center [541, 214] width 246 height 287
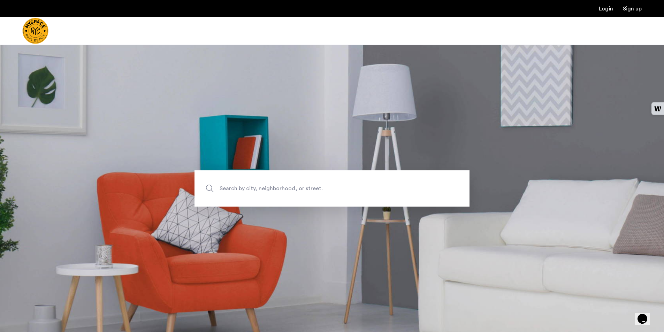
click at [312, 184] on span "Search by city, neighborhood, or street." at bounding box center [316, 188] width 192 height 9
click at [312, 184] on input "Search by city, neighborhood, or street." at bounding box center [331, 188] width 275 height 36
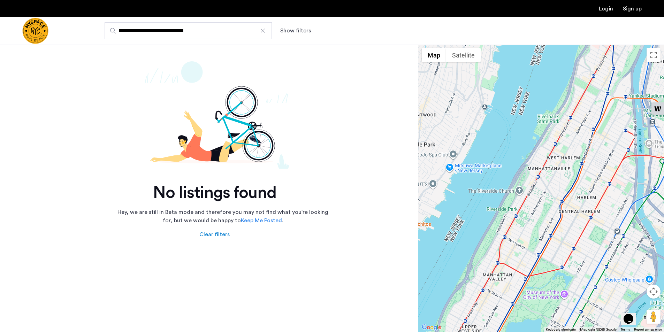
click at [260, 32] on div at bounding box center [262, 30] width 7 height 7
click at [260, 32] on input "**********" at bounding box center [188, 30] width 167 height 17
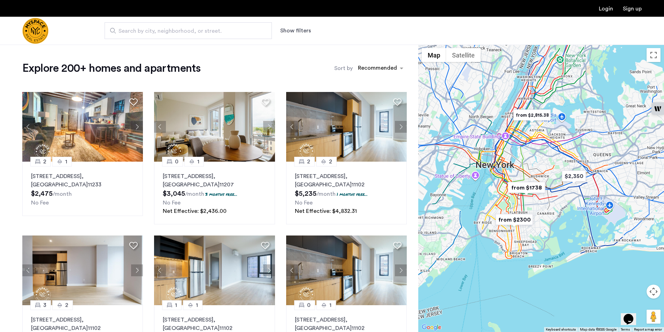
click at [161, 32] on span "Search by city, neighborhood, or street." at bounding box center [185, 31] width 134 height 8
click at [161, 32] on input "Search by city, neighborhood, or street." at bounding box center [188, 30] width 167 height 17
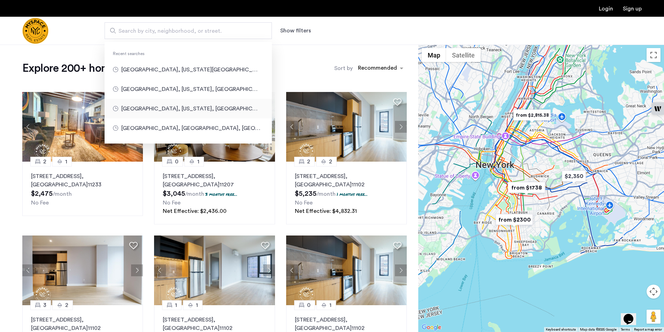
type input "**********"
drag, startPoint x: 163, startPoint y: 105, endPoint x: 172, endPoint y: 93, distance: 14.6
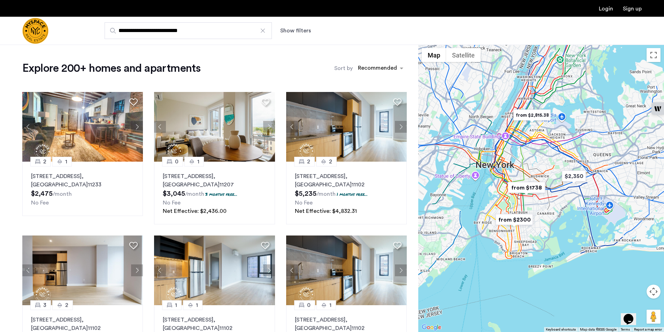
click at [287, 30] on button "Show filters" at bounding box center [295, 30] width 31 height 8
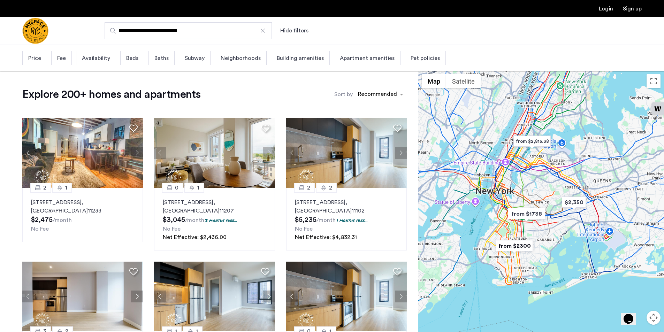
click at [26, 37] on img "Cazamio Logo" at bounding box center [35, 31] width 26 height 26
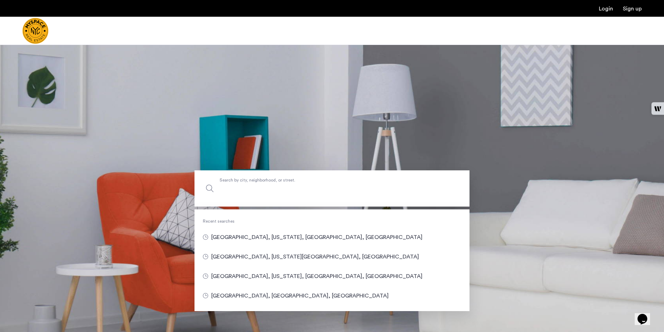
click at [292, 197] on input "Search by city, neighborhood, or street." at bounding box center [331, 188] width 275 height 36
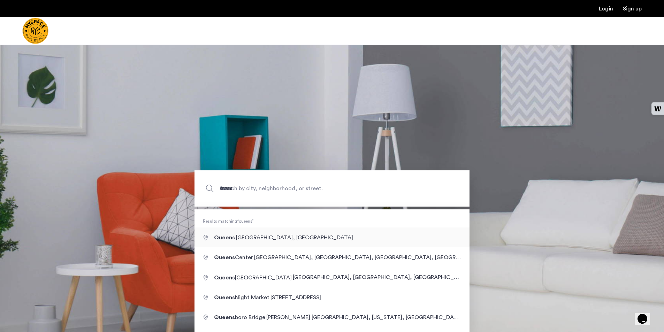
type input "**********"
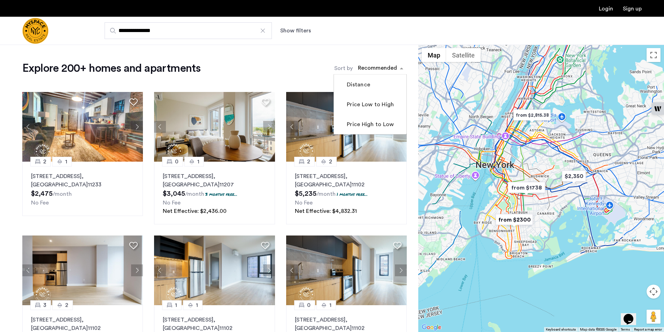
click at [386, 66] on div "sort-apartment" at bounding box center [377, 68] width 41 height 9
click at [379, 99] on mat-checkbox "Price Low to High" at bounding box center [370, 104] width 72 height 20
click at [377, 107] on label "Price Low to High" at bounding box center [369, 104] width 48 height 8
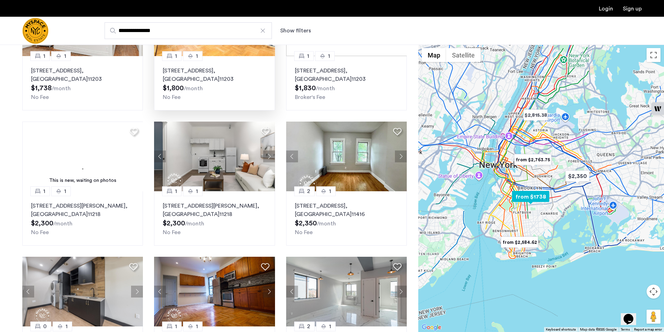
scroll to position [139, 0]
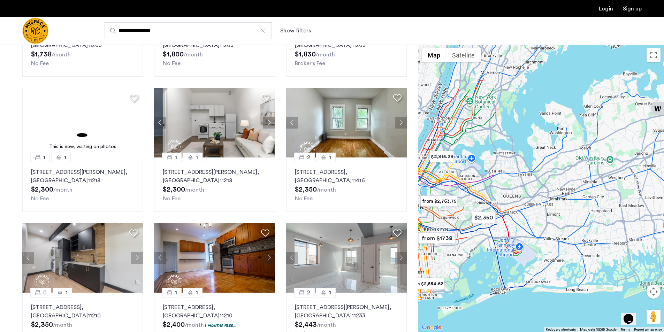
drag, startPoint x: 575, startPoint y: 199, endPoint x: 449, endPoint y: 238, distance: 132.0
click at [455, 244] on div at bounding box center [541, 188] width 246 height 287
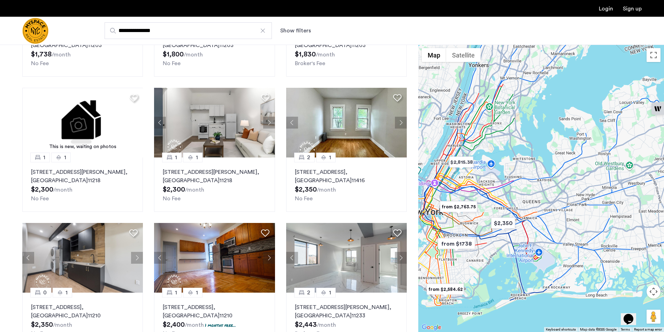
drag, startPoint x: 471, startPoint y: 217, endPoint x: 538, endPoint y: 222, distance: 67.5
click at [538, 222] on div at bounding box center [541, 188] width 246 height 287
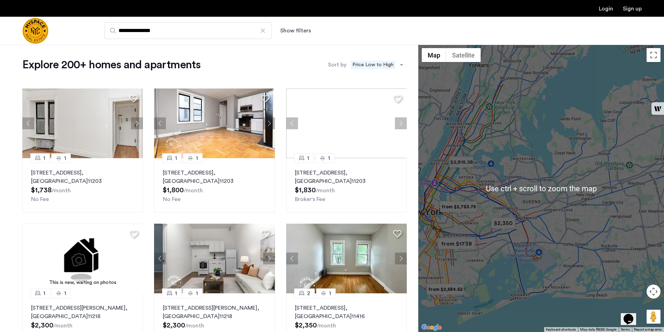
scroll to position [0, 0]
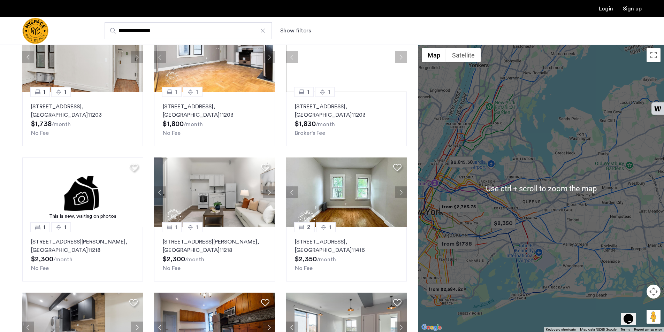
click at [488, 213] on div at bounding box center [541, 188] width 246 height 287
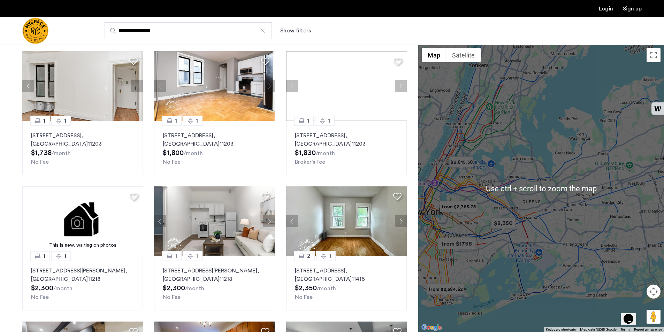
scroll to position [70, 0]
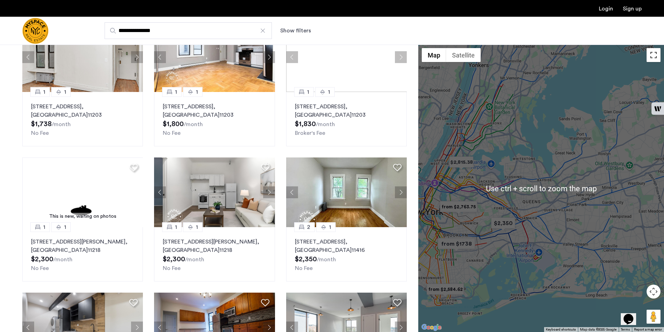
click at [653, 59] on button "Toggle fullscreen view" at bounding box center [653, 55] width 14 height 14
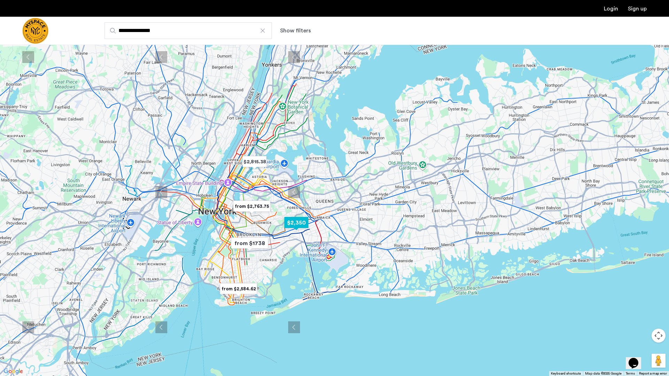
click at [296, 225] on img "$2,350" at bounding box center [297, 223] width 30 height 16
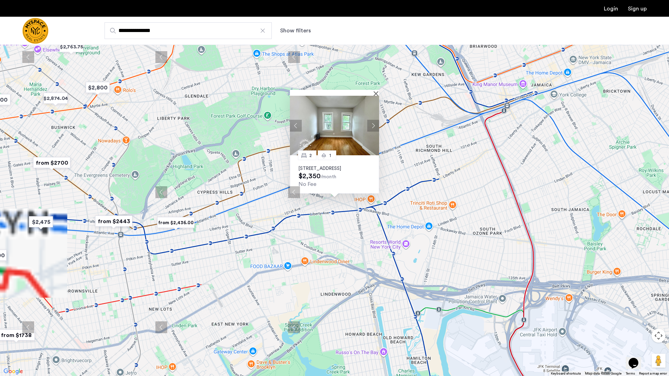
click at [336, 131] on img at bounding box center [334, 126] width 89 height 60
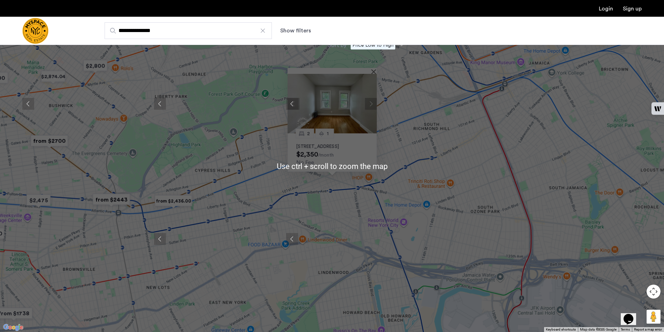
scroll to position [35, 0]
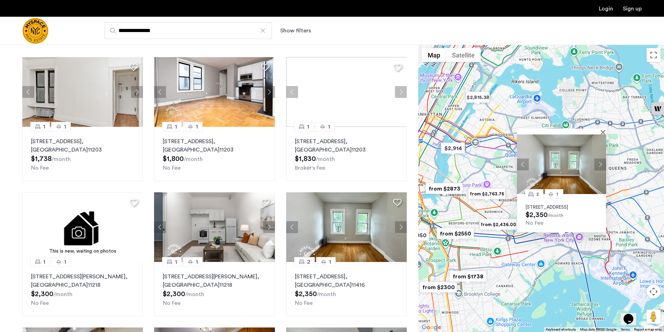
drag, startPoint x: 472, startPoint y: 216, endPoint x: 520, endPoint y: 235, distance: 50.5
click at [526, 240] on div "2 1 97-18 91st Street, Unit 2F, Queens, NY 11416 $2,350 /month No Fee" at bounding box center [541, 188] width 246 height 287
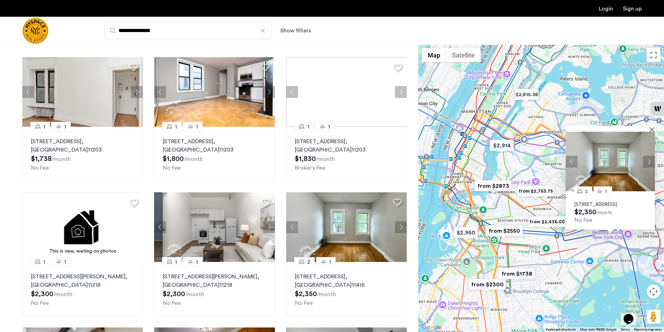
drag, startPoint x: 471, startPoint y: 204, endPoint x: 512, endPoint y: 203, distance: 40.4
click at [512, 203] on div "2 1 97-18 91st Street, Unit 2F, Queens, NY 11416 $2,350 /month No Fee" at bounding box center [541, 188] width 246 height 287
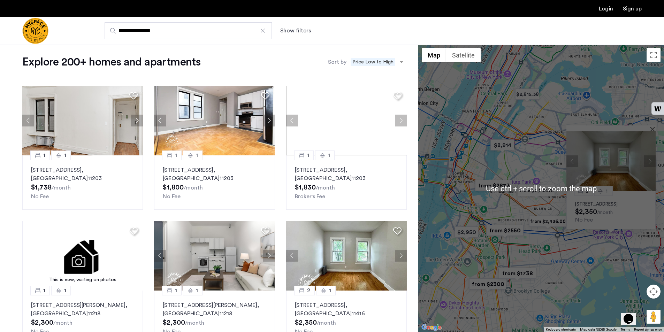
scroll to position [0, 0]
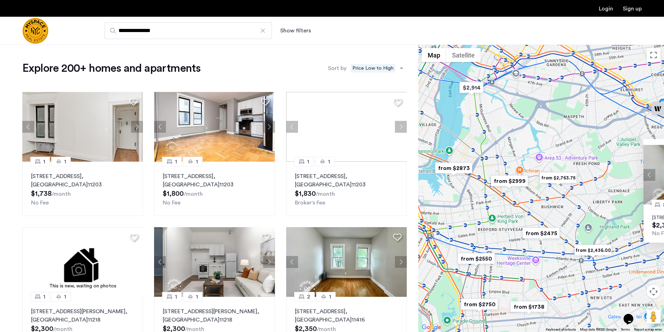
click at [552, 175] on img "from $2,763.75" at bounding box center [558, 178] width 43 height 16
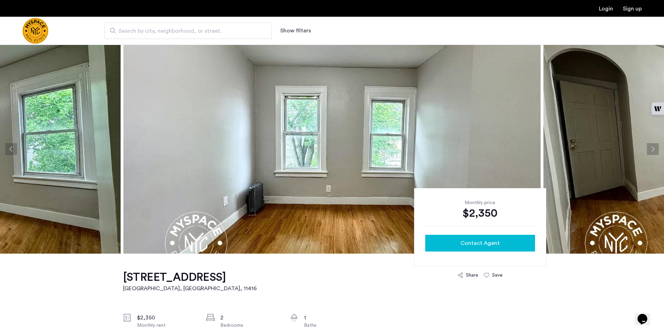
click at [510, 240] on div "Contact Agent" at bounding box center [480, 243] width 99 height 8
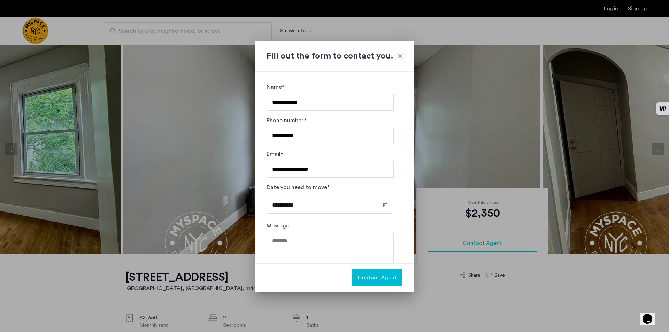
click at [367, 275] on span "Contact Agent" at bounding box center [377, 278] width 39 height 8
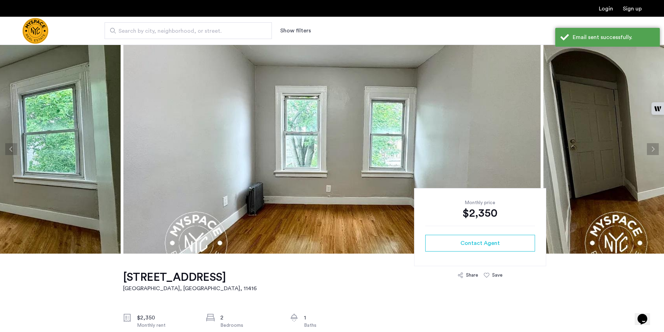
click at [655, 148] on button "Next apartment" at bounding box center [653, 149] width 12 height 12
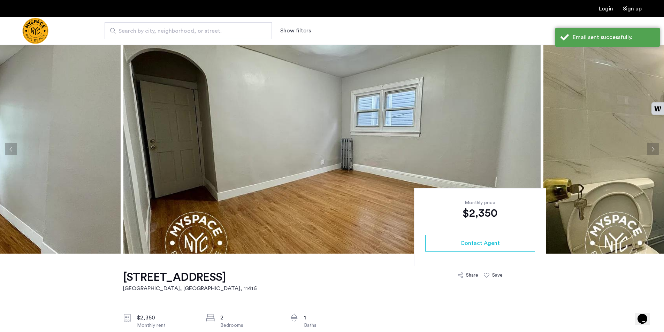
click at [655, 148] on button "Next apartment" at bounding box center [653, 149] width 12 height 12
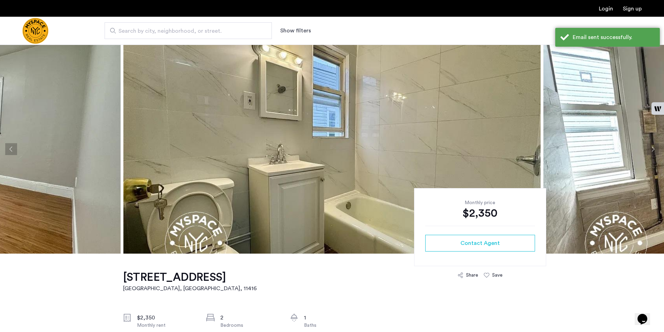
click at [655, 148] on button "Next apartment" at bounding box center [653, 149] width 12 height 12
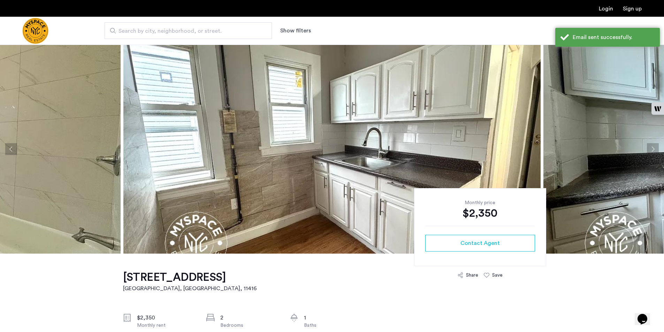
click at [655, 148] on button "Next apartment" at bounding box center [653, 149] width 12 height 12
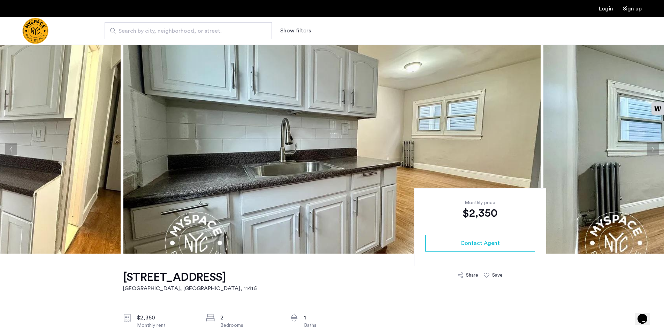
click at [655, 148] on button "Next apartment" at bounding box center [653, 149] width 12 height 12
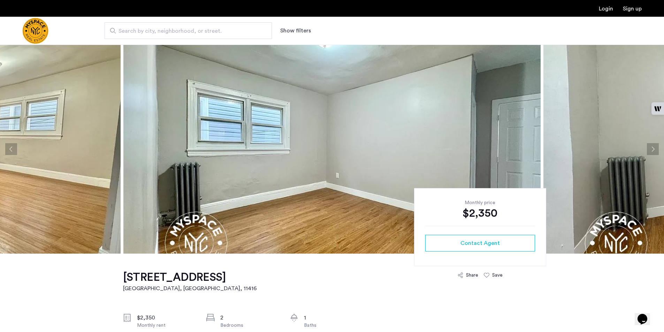
click at [655, 148] on button "Next apartment" at bounding box center [653, 149] width 12 height 12
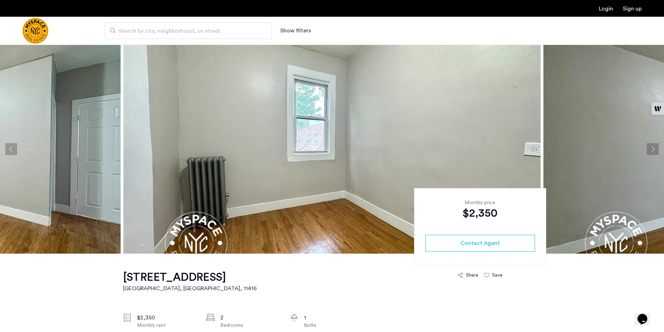
click at [655, 148] on button "Next apartment" at bounding box center [653, 149] width 12 height 12
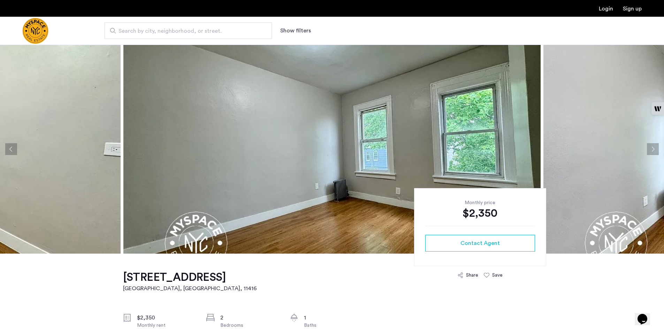
click at [655, 148] on button "Next apartment" at bounding box center [653, 149] width 12 height 12
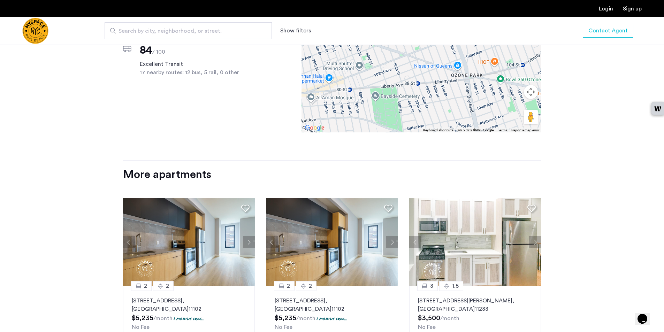
scroll to position [574, 0]
